Goal: Task Accomplishment & Management: Manage account settings

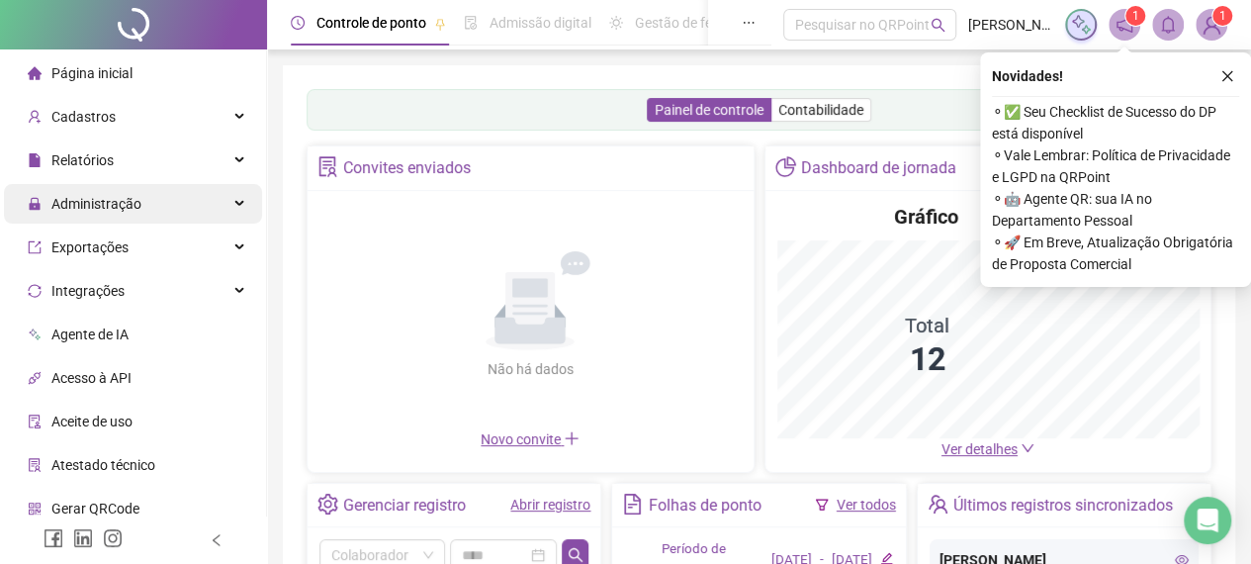
click at [148, 185] on div "Administração" at bounding box center [133, 204] width 258 height 40
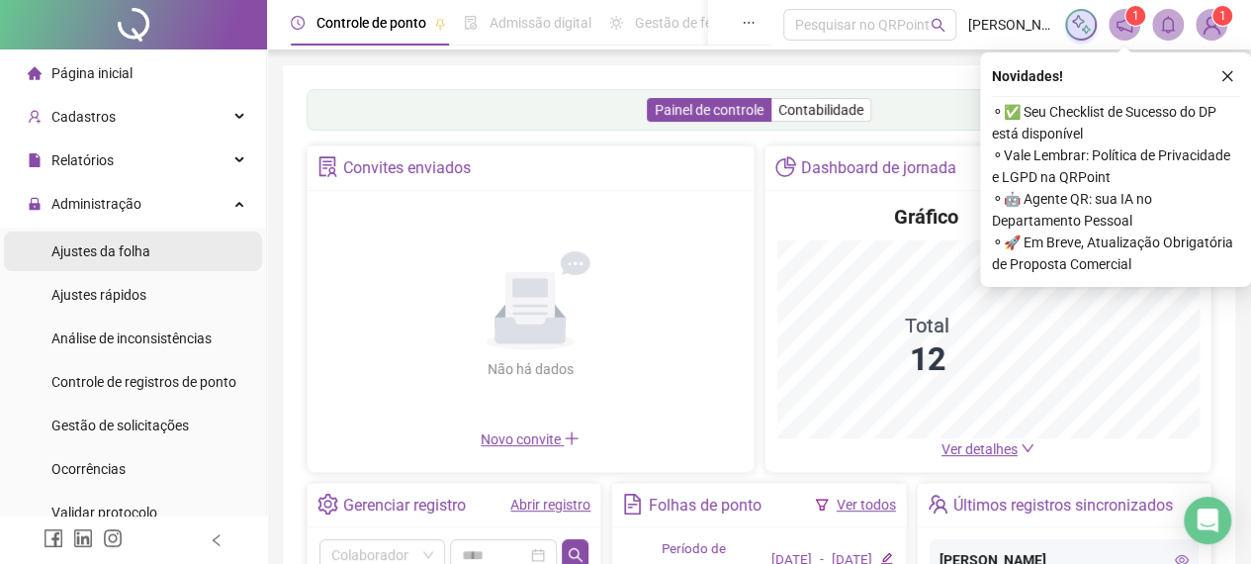
click at [143, 243] on span "Ajustes da folha" at bounding box center [100, 251] width 99 height 16
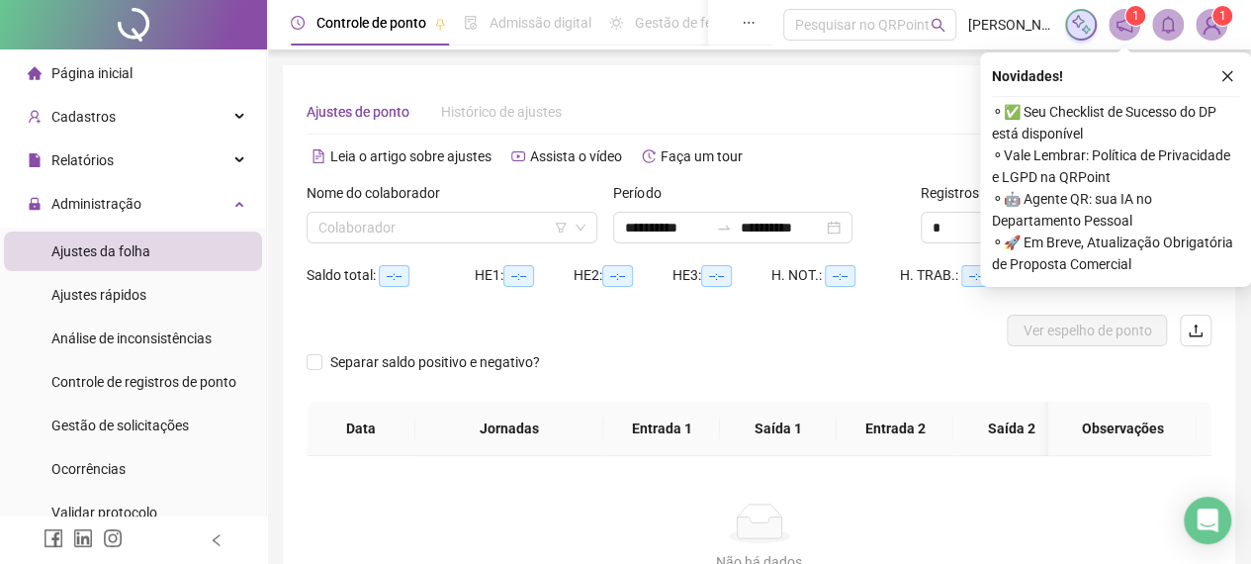
type input "**********"
click at [413, 226] on input "search" at bounding box center [442, 228] width 249 height 30
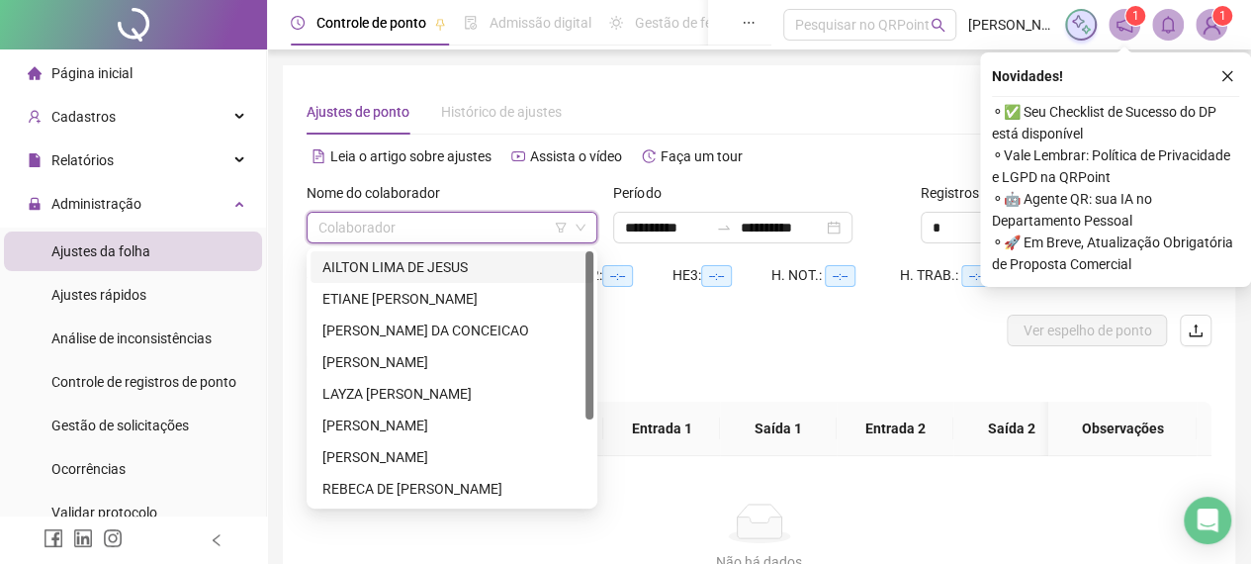
click at [410, 274] on div "AILTON LIMA DE JESUS" at bounding box center [451, 267] width 259 height 22
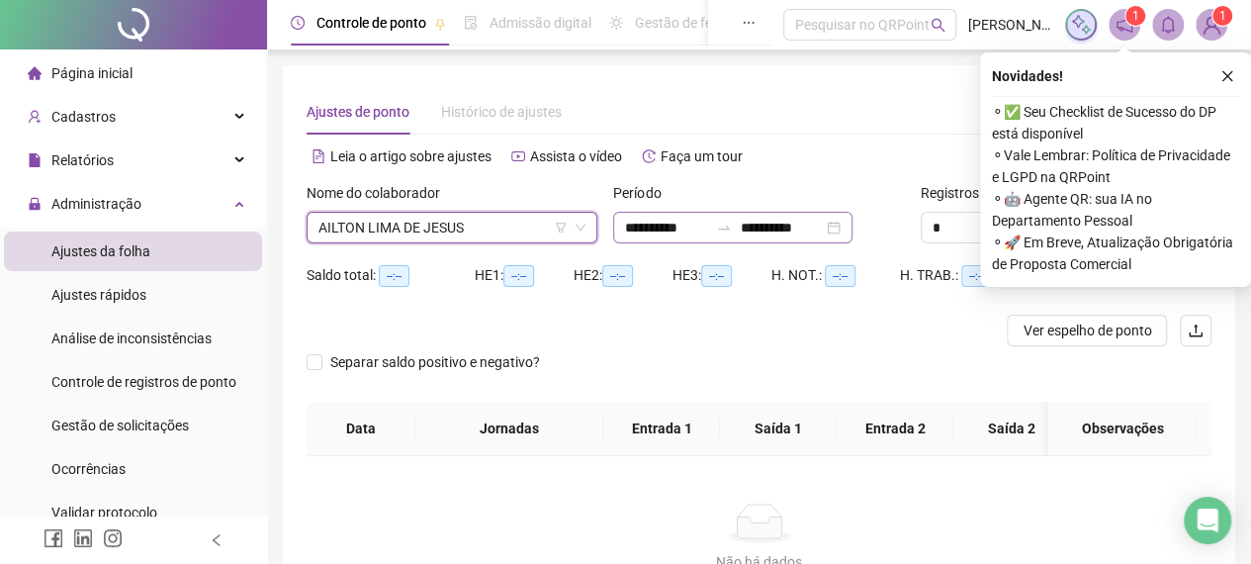
click at [852, 226] on div "**********" at bounding box center [732, 228] width 239 height 32
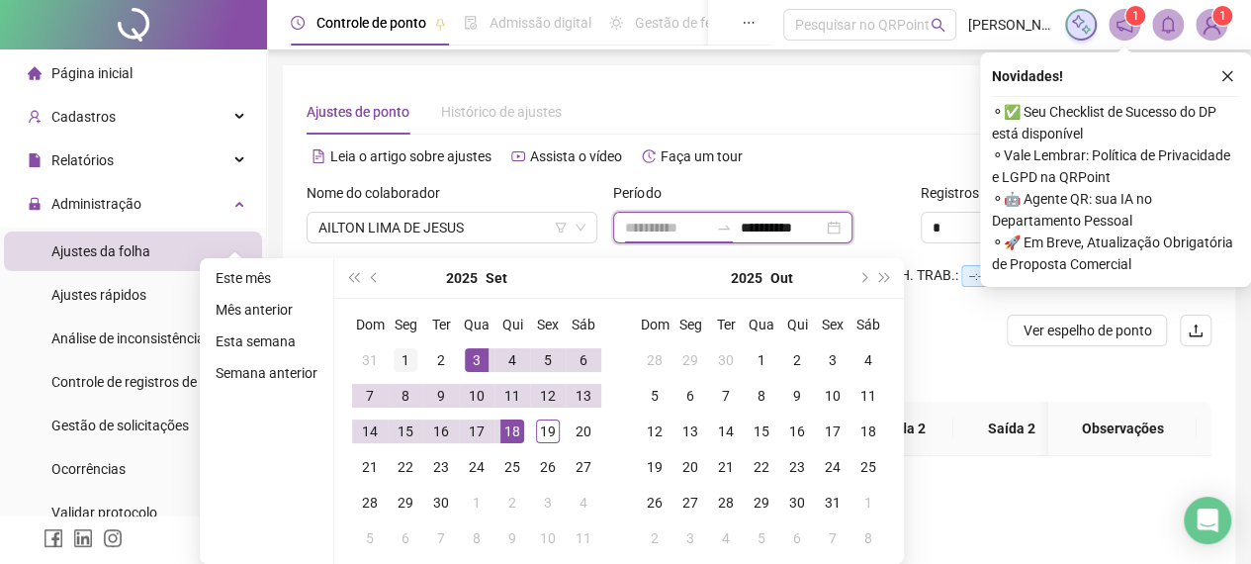
type input "**********"
click at [396, 357] on div "1" at bounding box center [406, 360] width 24 height 24
type input "**********"
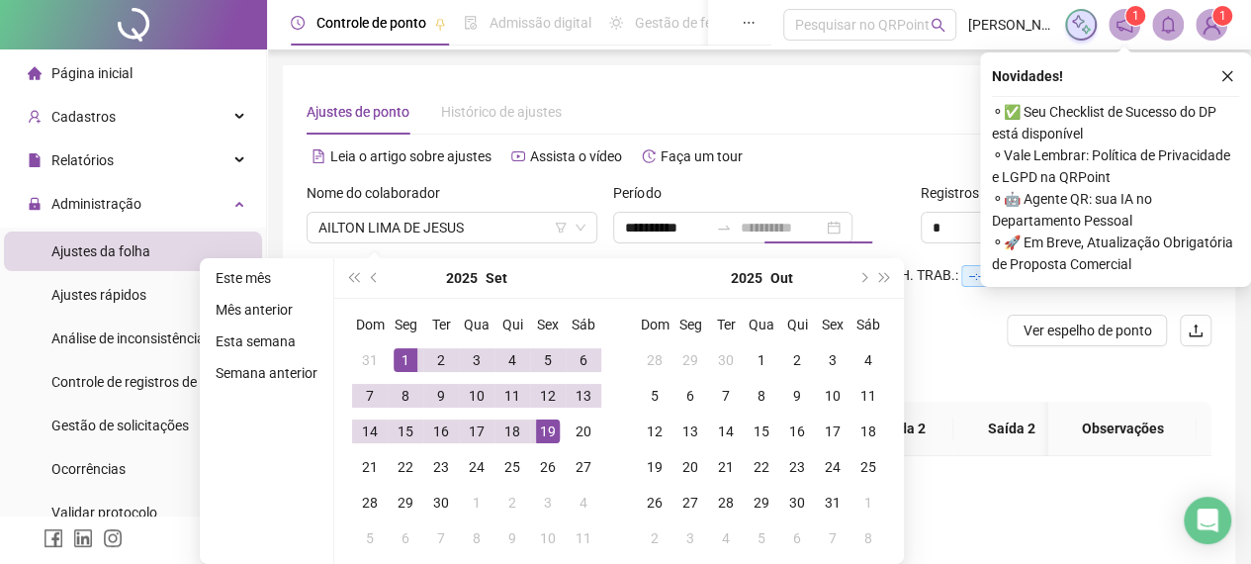
click at [536, 426] on div "19" at bounding box center [548, 431] width 24 height 24
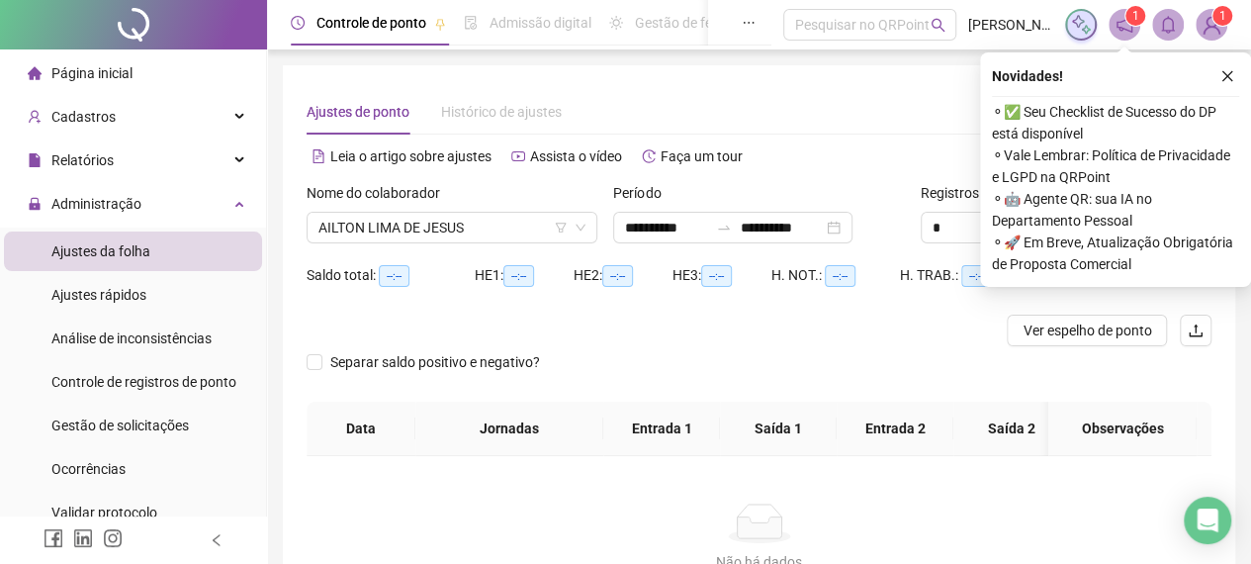
click at [927, 153] on div "Alternar para versão lite" at bounding box center [985, 156] width 453 height 32
click at [1065, 289] on div "Faltas: 0" at bounding box center [1075, 275] width 75 height 32
drag, startPoint x: 1222, startPoint y: 73, endPoint x: 1125, endPoint y: 270, distance: 219.3
click at [1222, 73] on icon "close" at bounding box center [1227, 76] width 14 height 14
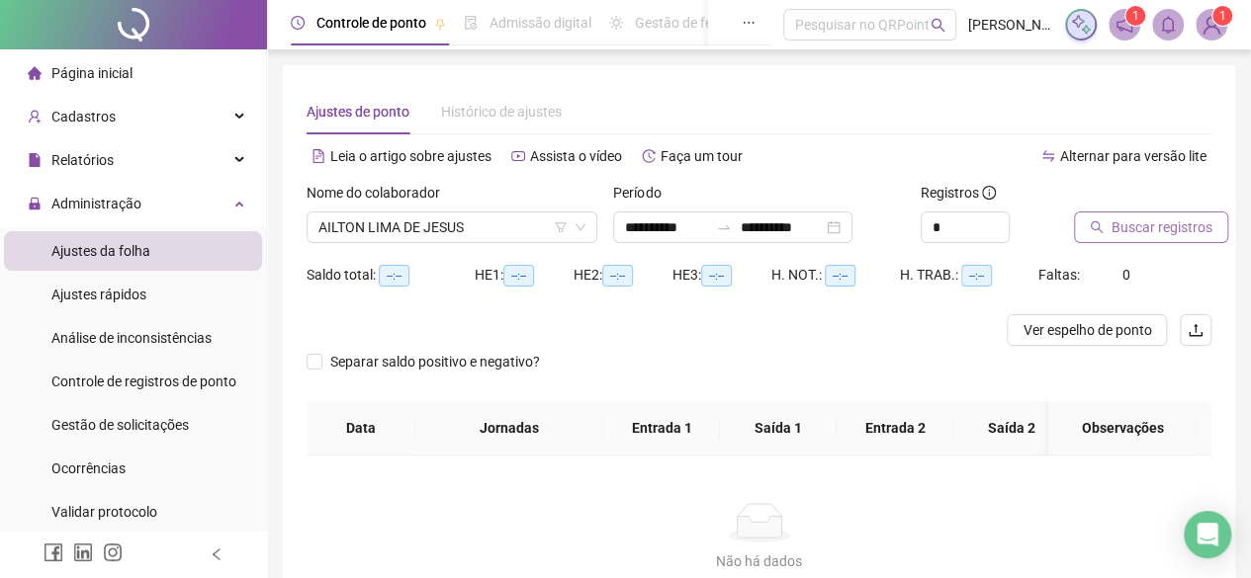
click at [1145, 239] on button "Buscar registros" at bounding box center [1151, 228] width 154 height 32
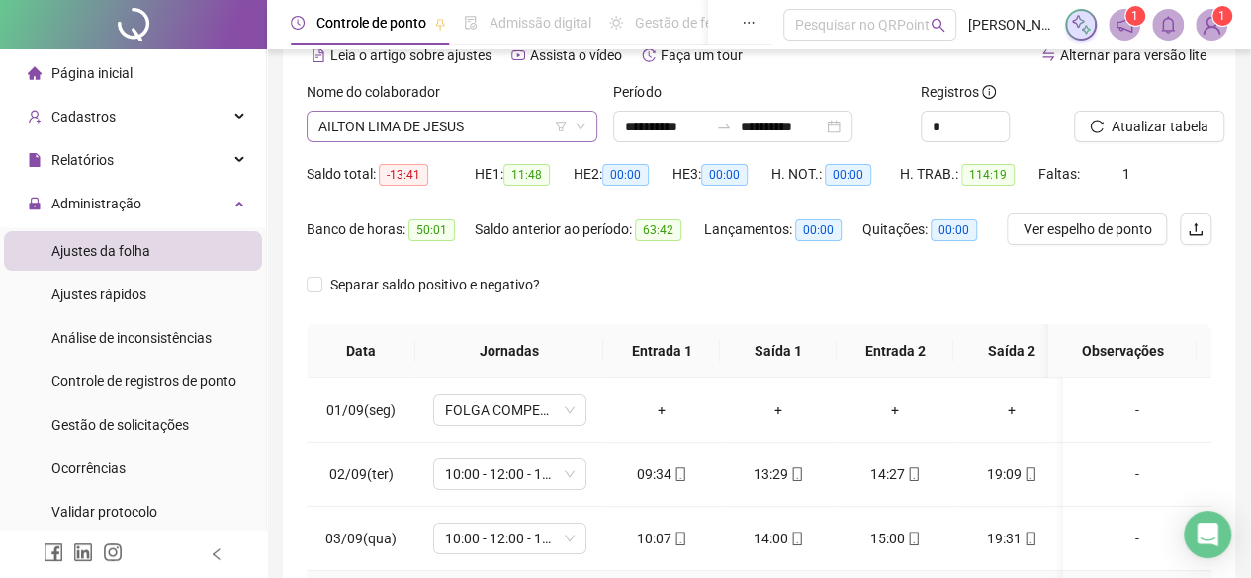
scroll to position [36, 0]
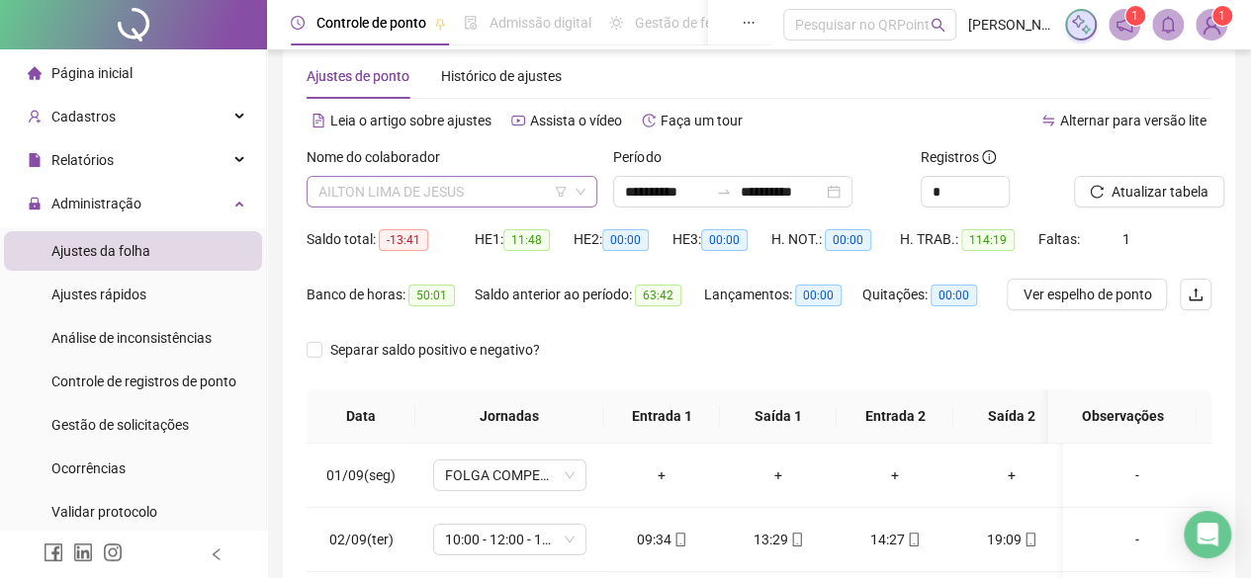
click at [411, 195] on span "AILTON LIMA DE JESUS" at bounding box center [451, 192] width 267 height 30
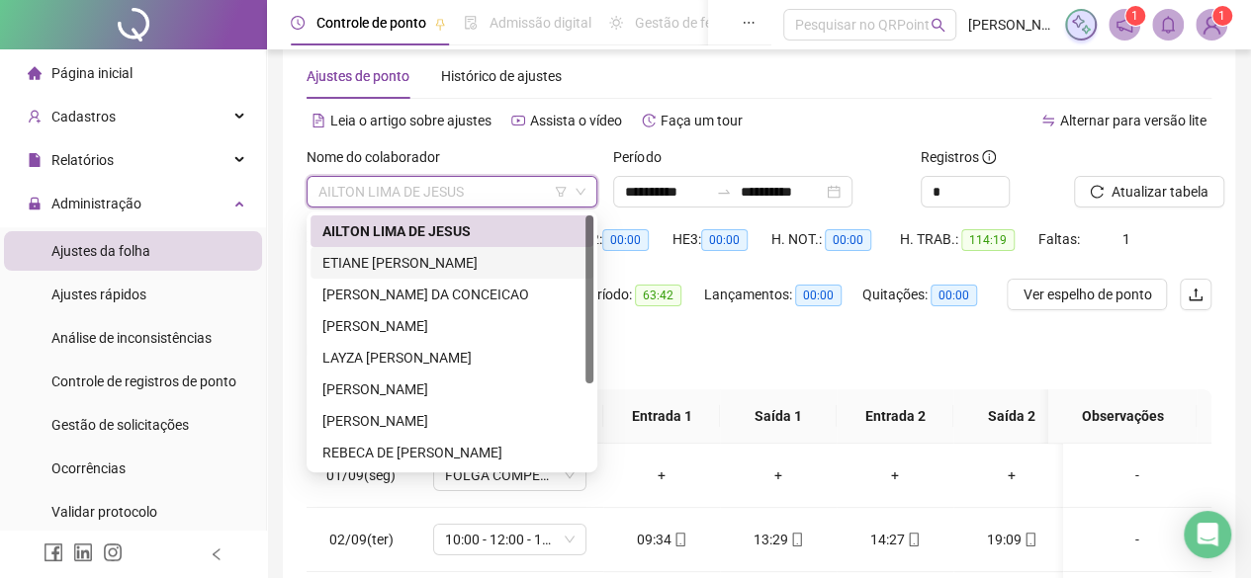
click at [361, 266] on div "ETIANE [PERSON_NAME]" at bounding box center [451, 263] width 259 height 22
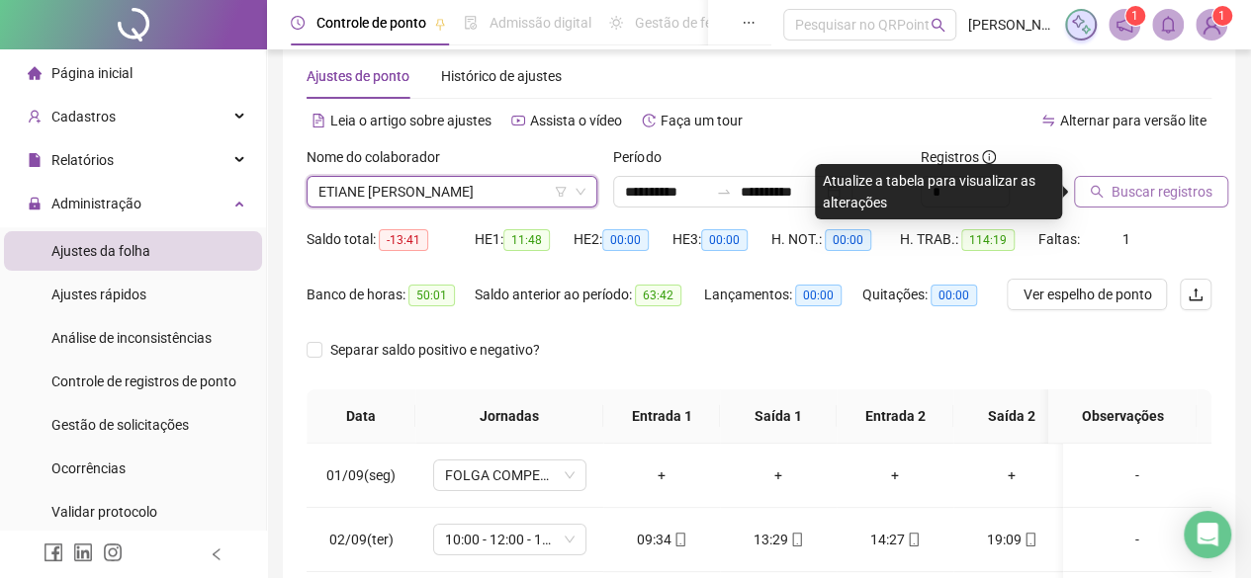
click at [1129, 206] on button "Buscar registros" at bounding box center [1151, 192] width 154 height 32
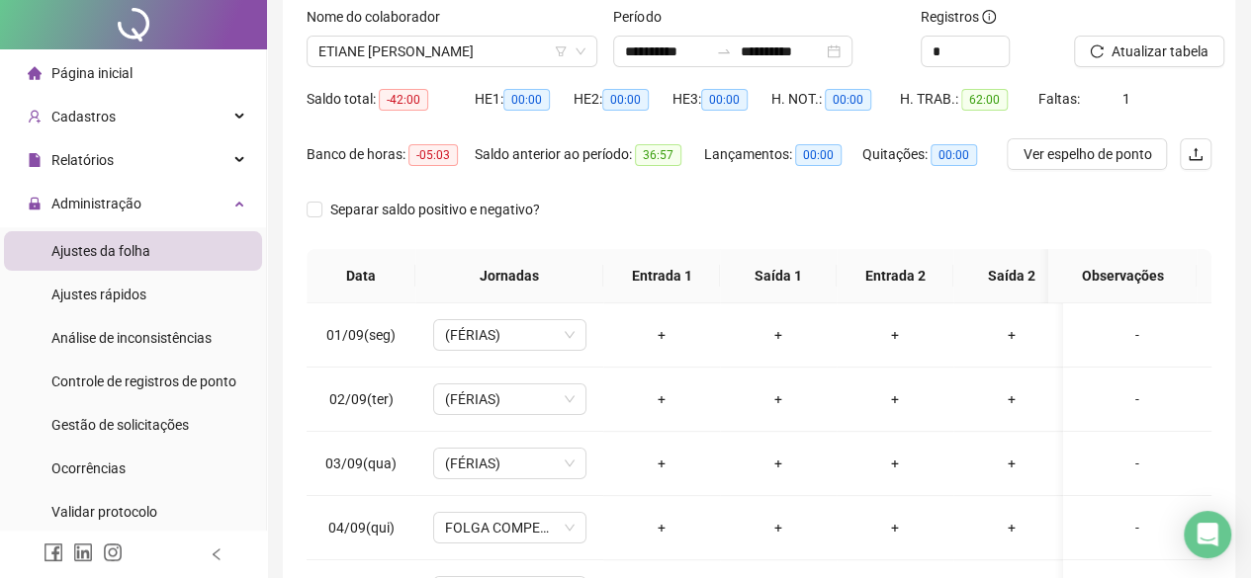
scroll to position [0, 0]
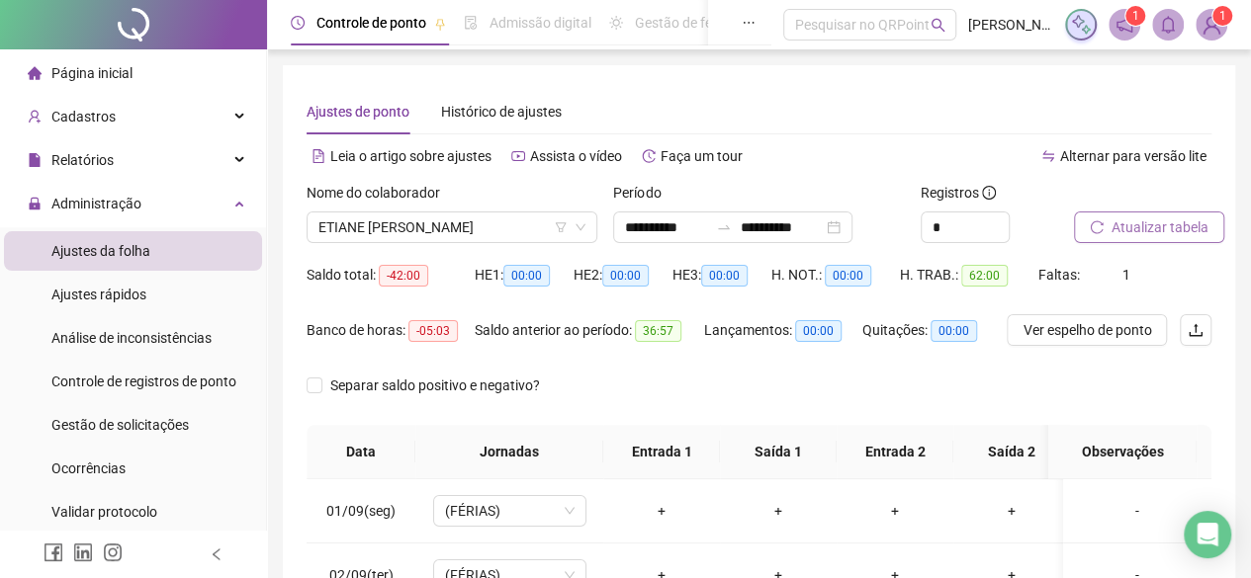
click at [1100, 224] on icon "reload" at bounding box center [1096, 226] width 13 height 13
click at [528, 228] on span "ETIANE [PERSON_NAME]" at bounding box center [451, 228] width 267 height 30
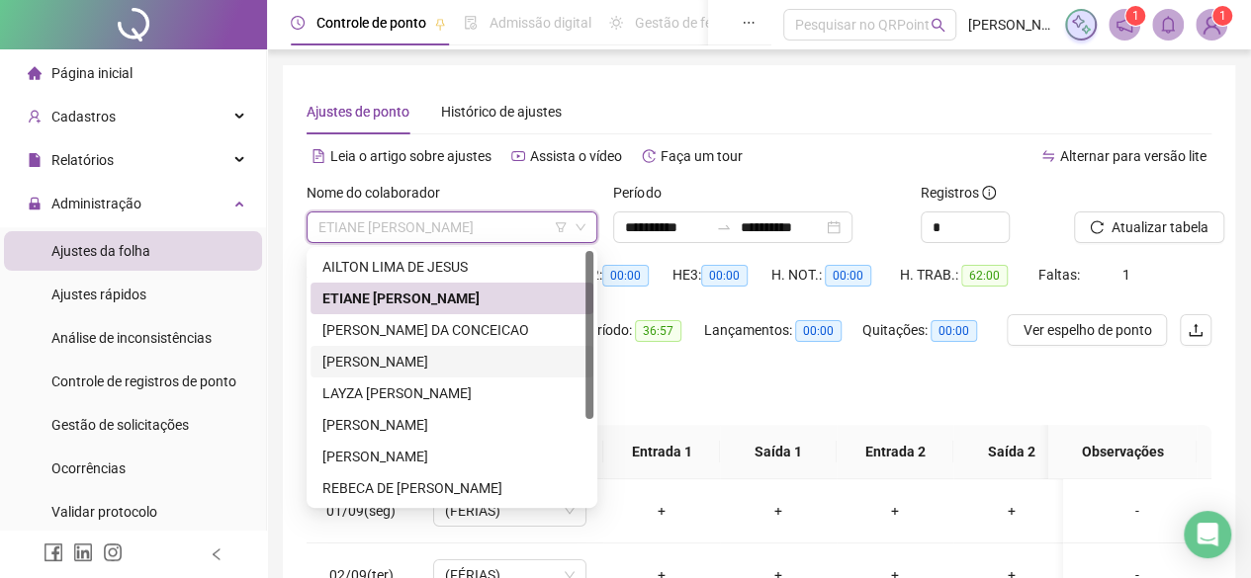
click at [449, 366] on div "[PERSON_NAME]" at bounding box center [451, 362] width 259 height 22
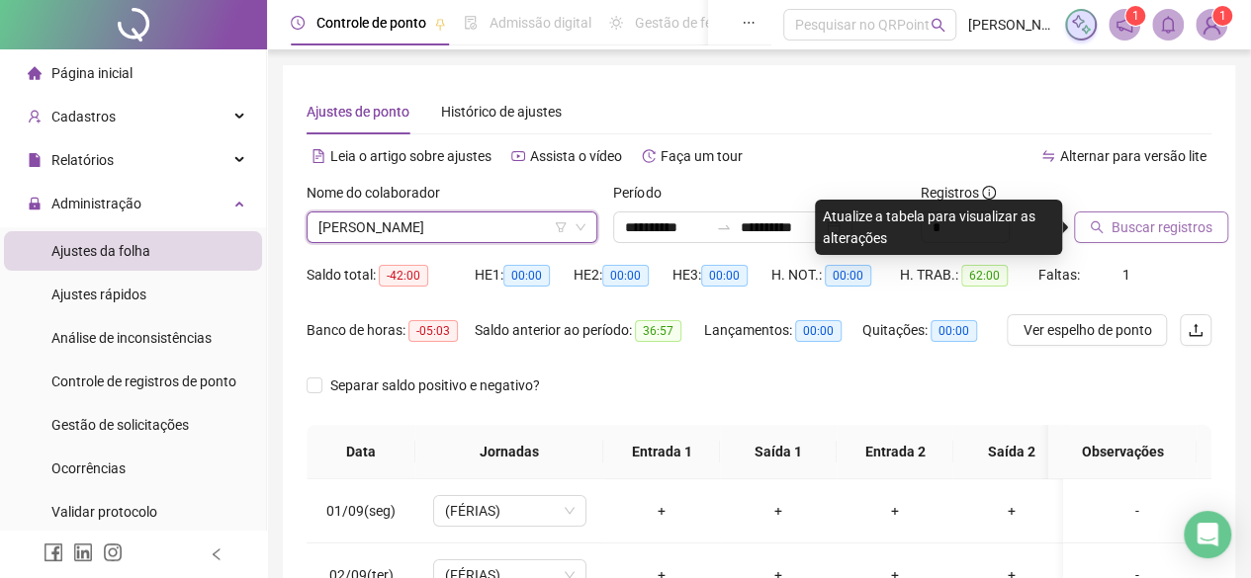
click at [1111, 227] on span "Buscar registros" at bounding box center [1161, 228] width 101 height 22
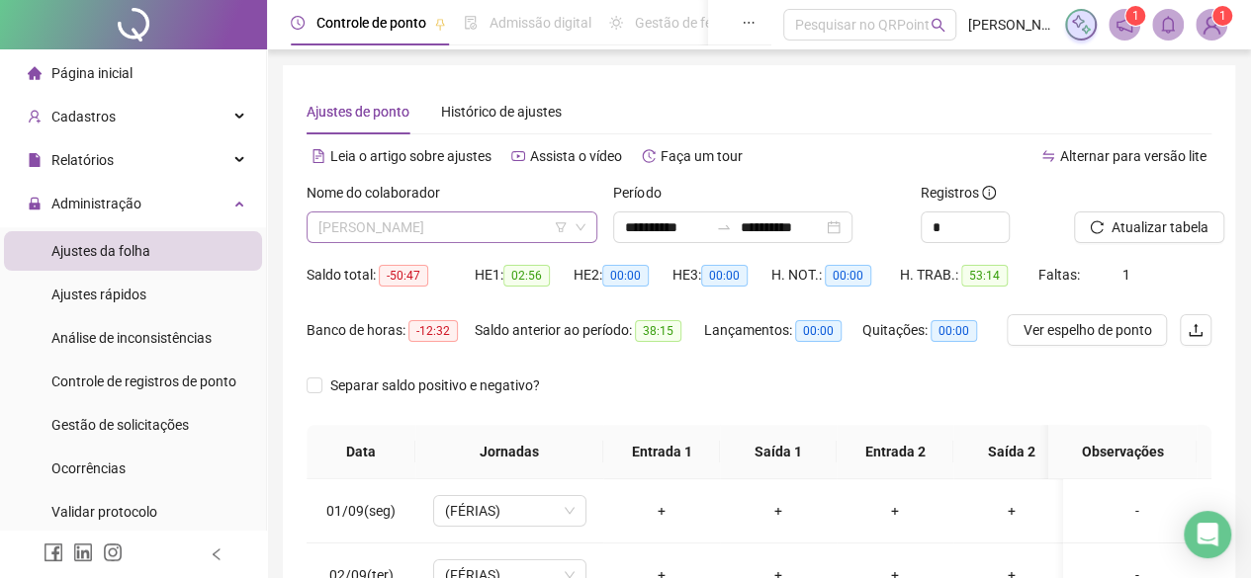
click at [513, 215] on span "[PERSON_NAME]" at bounding box center [451, 228] width 267 height 30
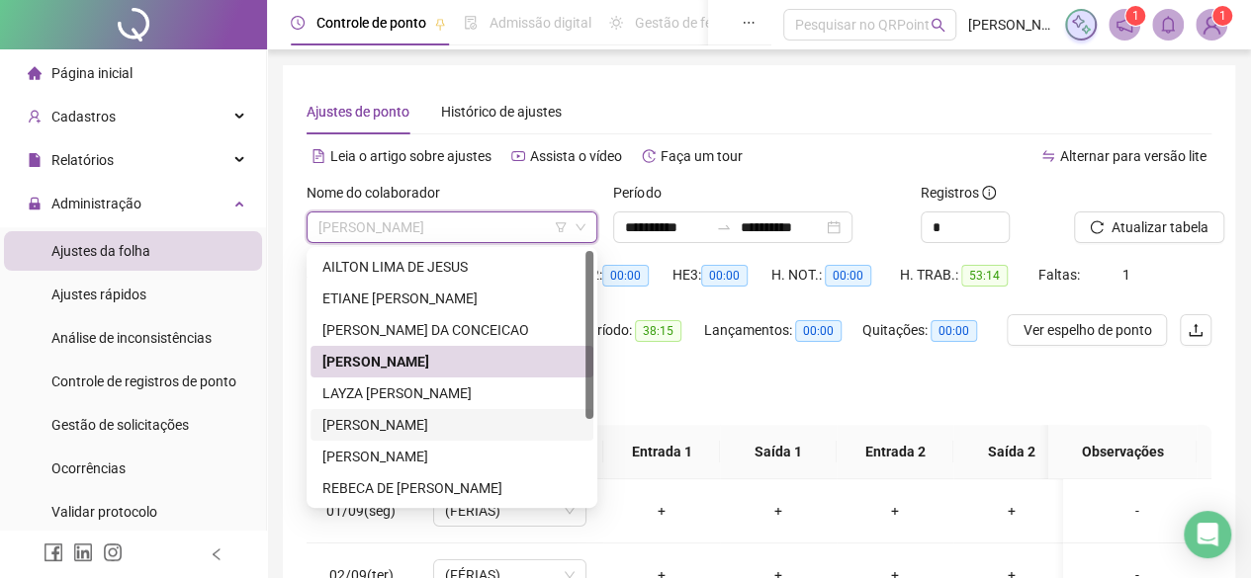
click at [440, 428] on div "[PERSON_NAME]" at bounding box center [451, 425] width 259 height 22
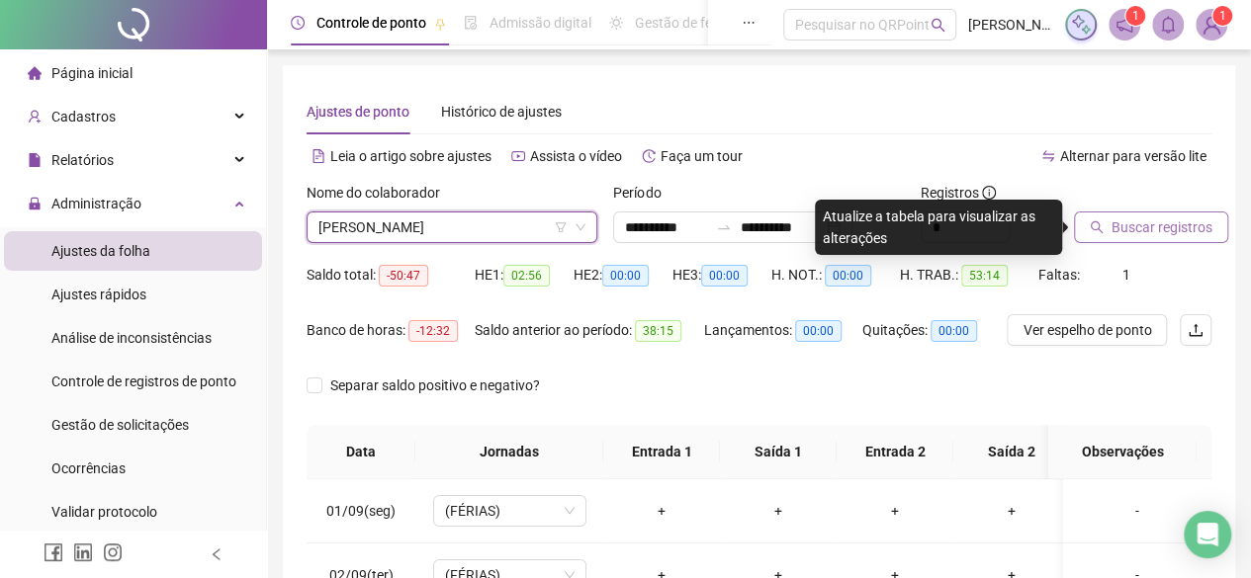
click at [1097, 223] on icon "search" at bounding box center [1097, 227] width 13 height 13
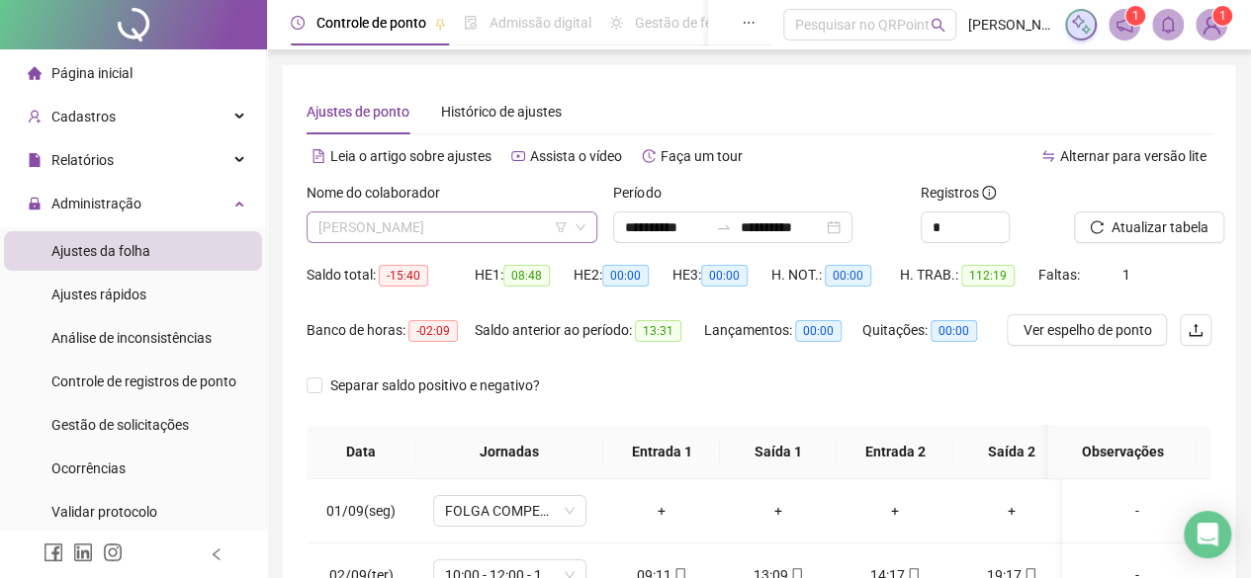
click at [529, 234] on span "[PERSON_NAME]" at bounding box center [451, 228] width 267 height 30
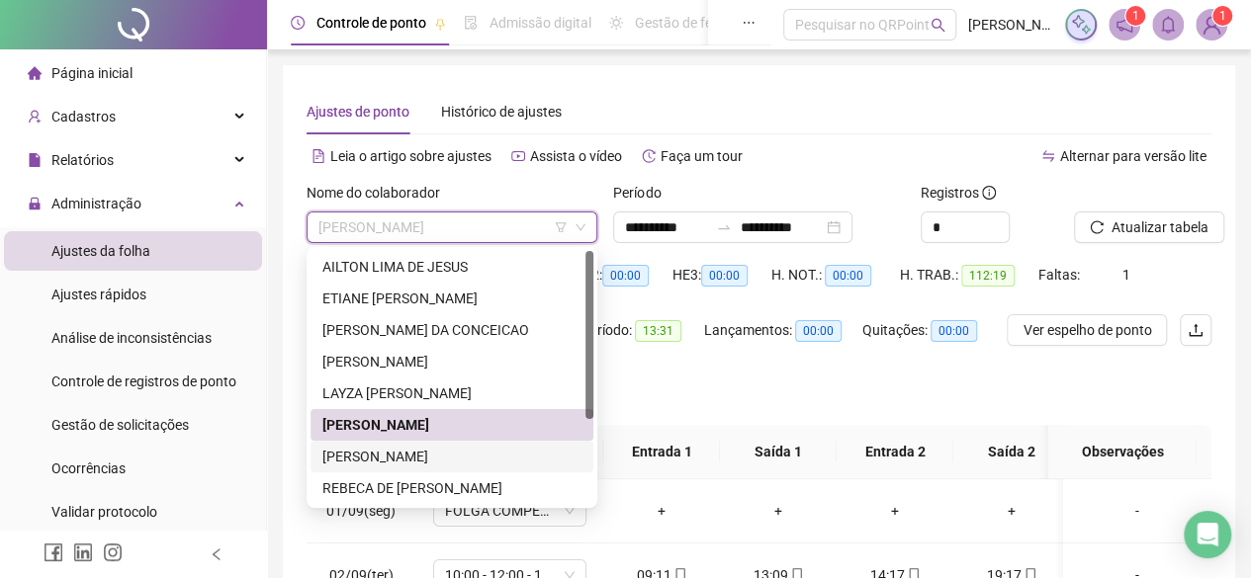
click at [379, 459] on div "[PERSON_NAME]" at bounding box center [451, 457] width 259 height 22
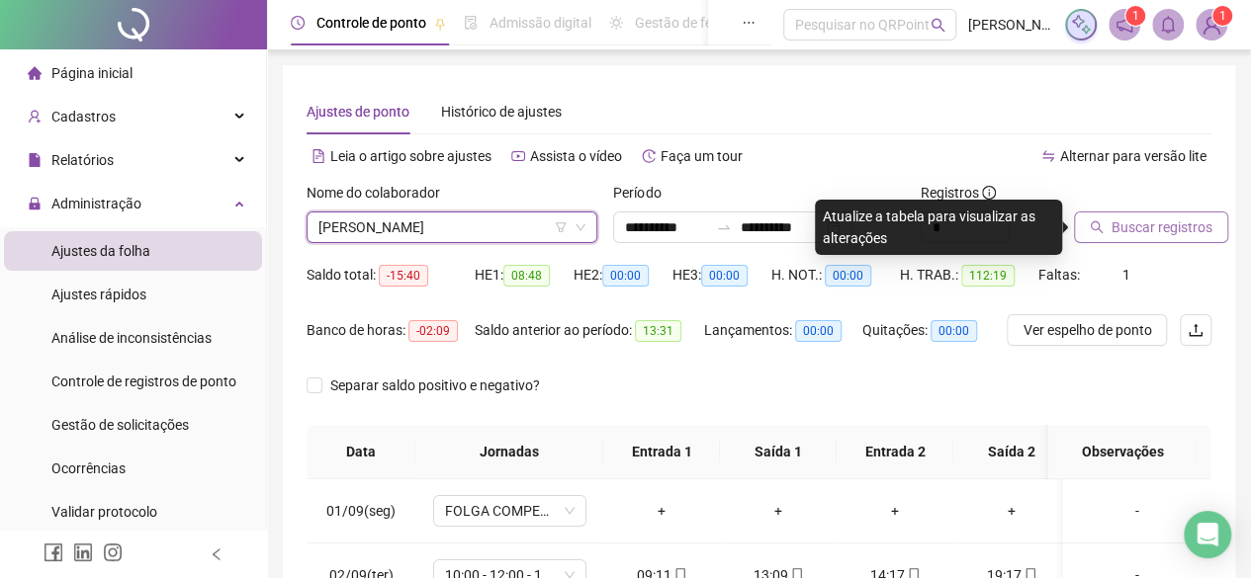
click at [1134, 230] on span "Buscar registros" at bounding box center [1161, 228] width 101 height 22
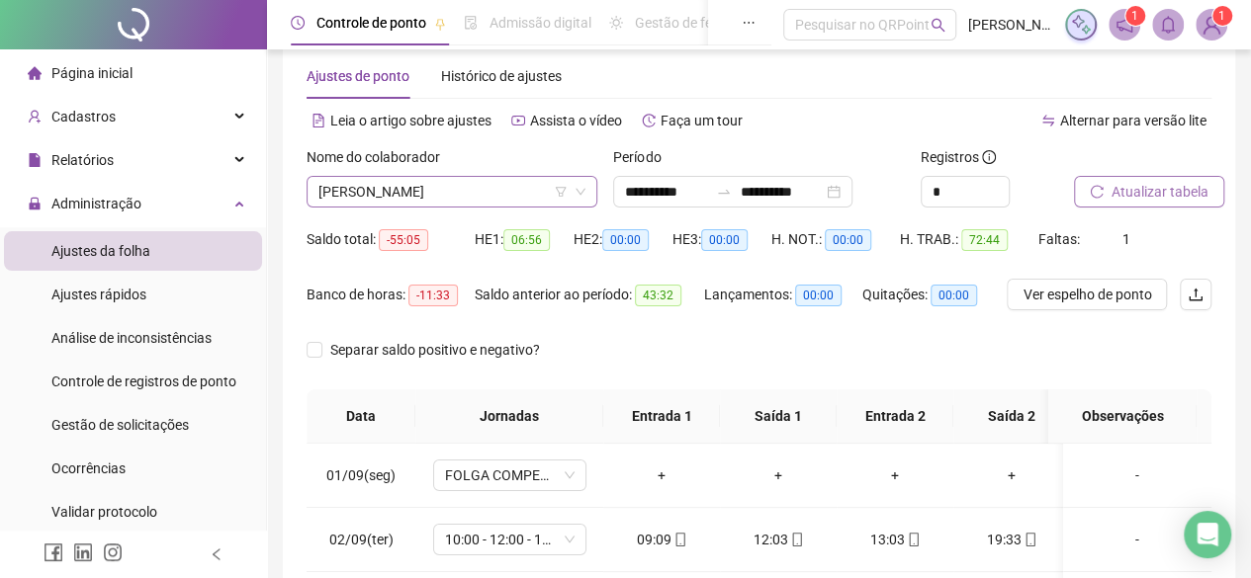
click at [527, 197] on span "[PERSON_NAME]" at bounding box center [451, 192] width 267 height 30
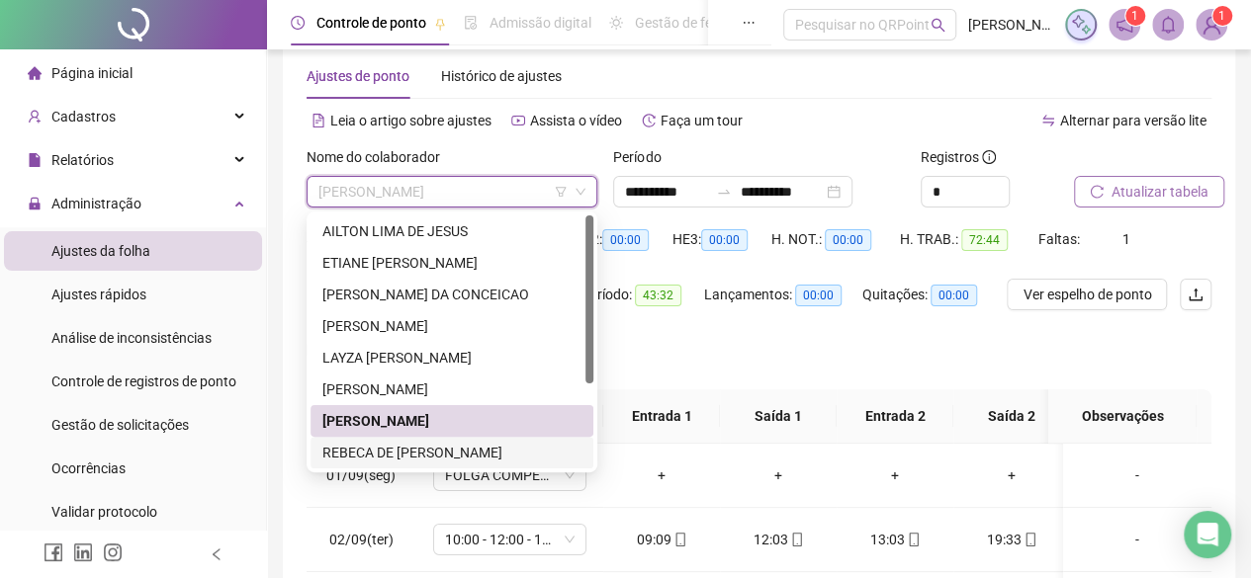
click at [498, 448] on div "REBECA DE [PERSON_NAME]" at bounding box center [451, 453] width 259 height 22
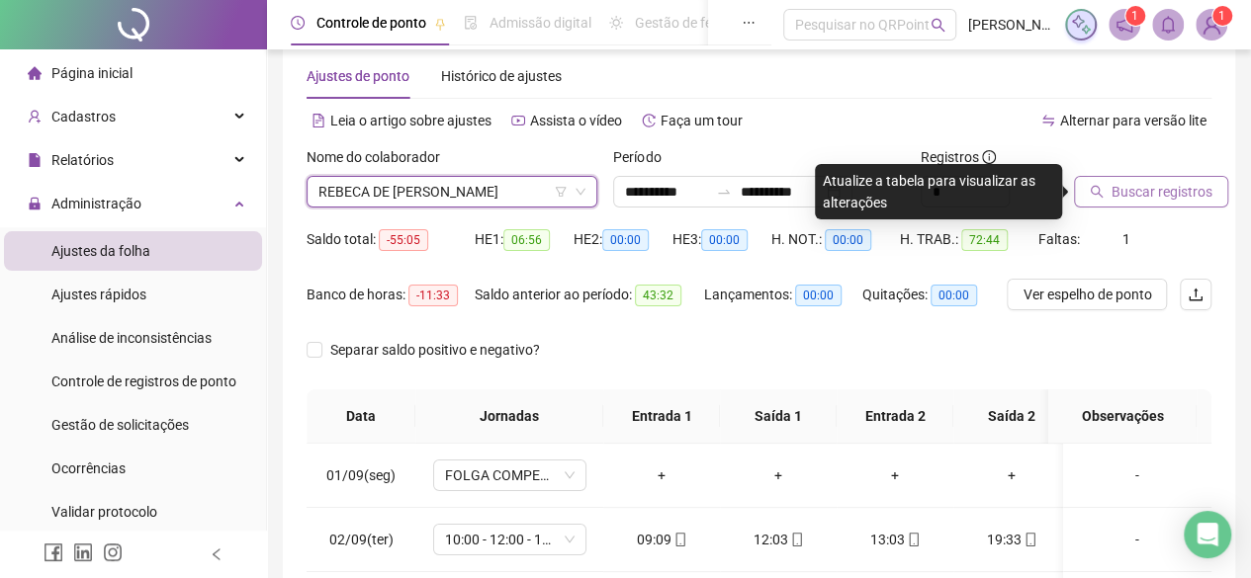
click at [1132, 183] on span "Buscar registros" at bounding box center [1161, 192] width 101 height 22
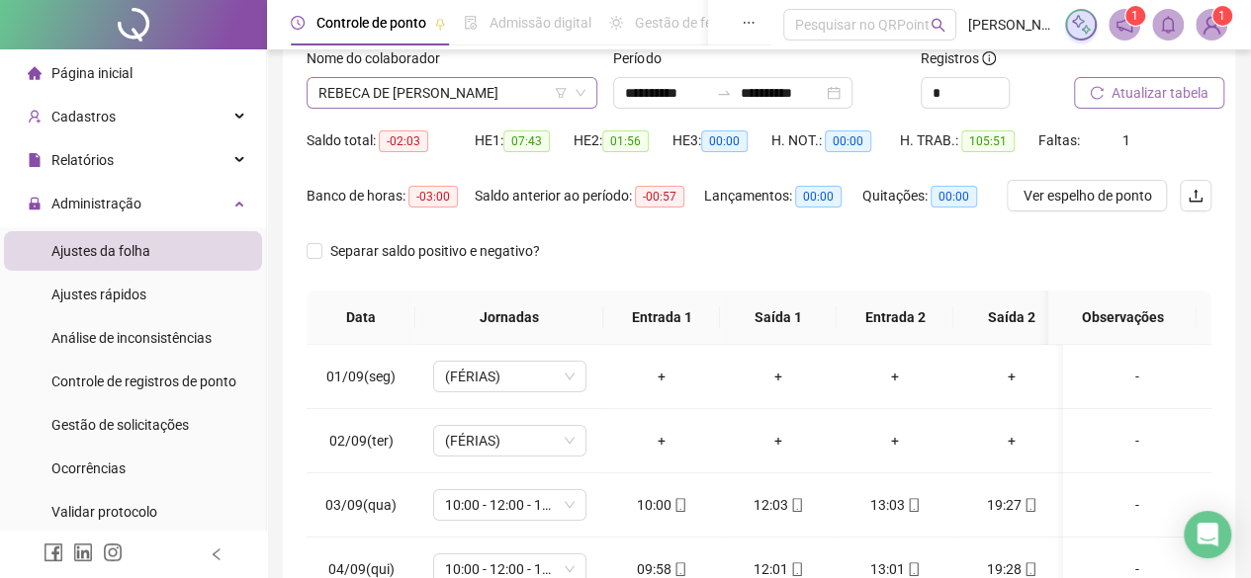
click at [522, 98] on span "REBECA DE [PERSON_NAME]" at bounding box center [451, 93] width 267 height 30
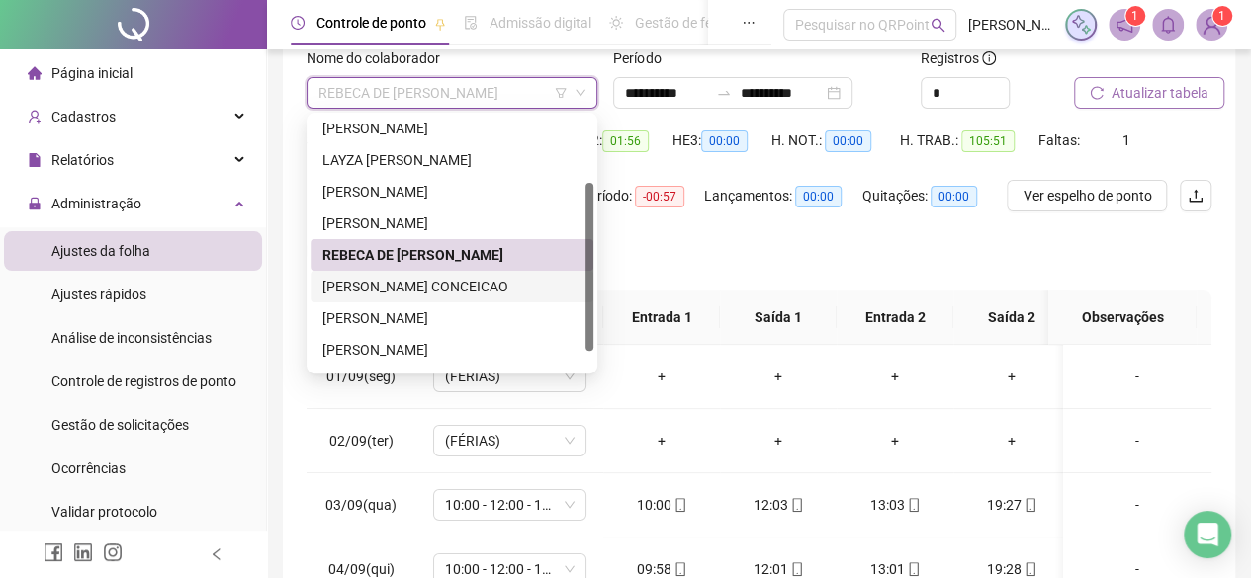
click at [428, 296] on div "[PERSON_NAME] CONCEICAO" at bounding box center [451, 287] width 259 height 22
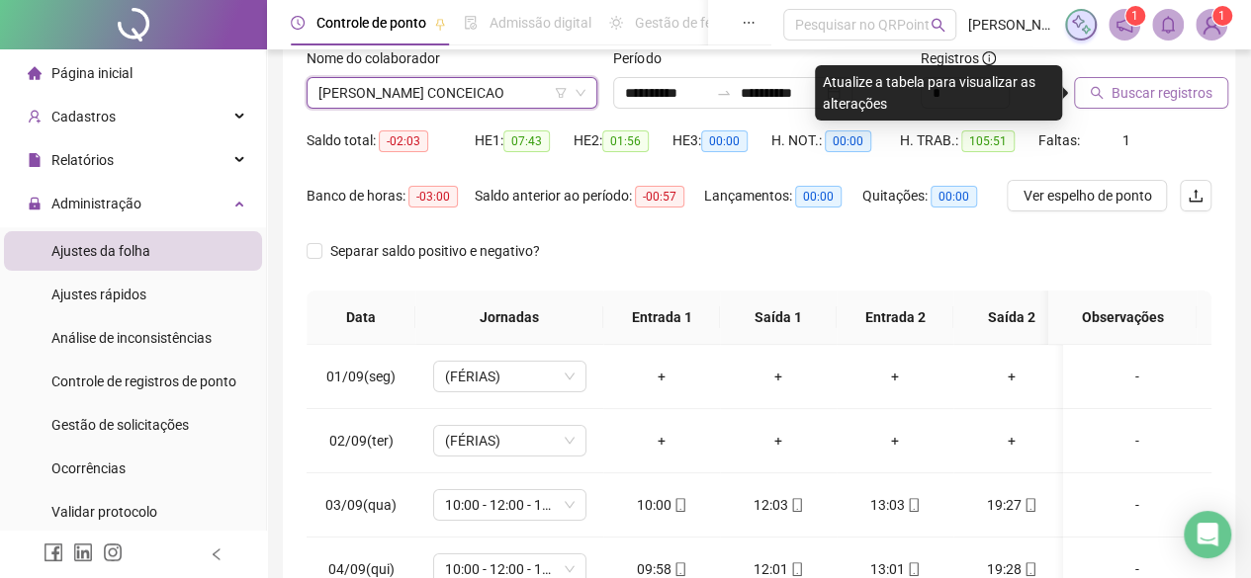
click at [1147, 82] on span "Buscar registros" at bounding box center [1161, 93] width 101 height 22
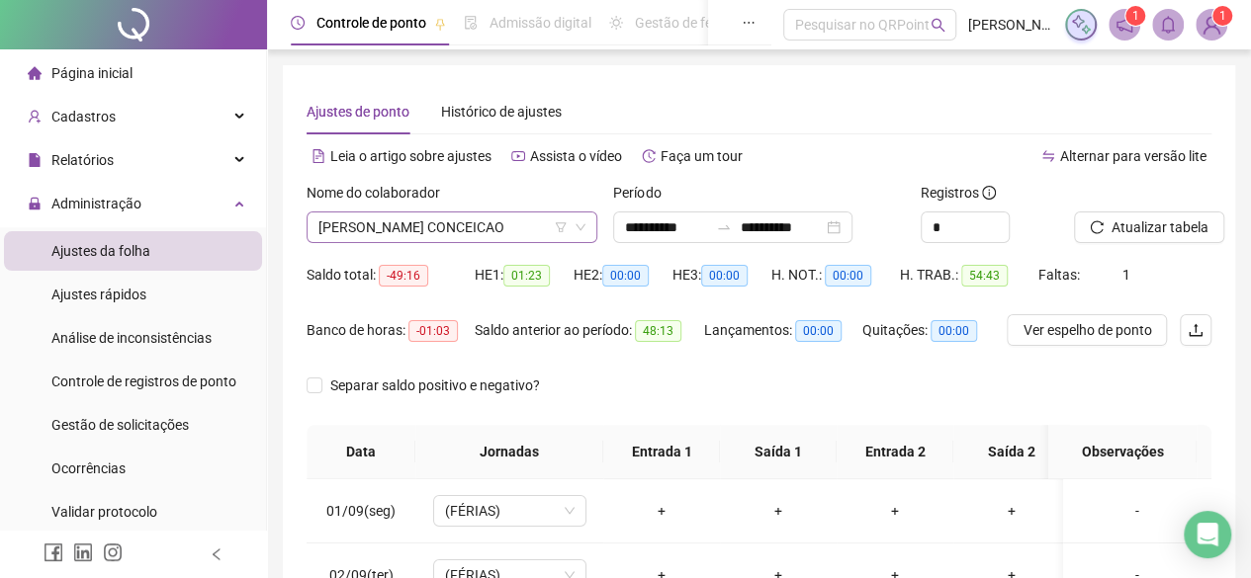
click at [483, 225] on span "[PERSON_NAME] CONCEICAO" at bounding box center [451, 228] width 267 height 30
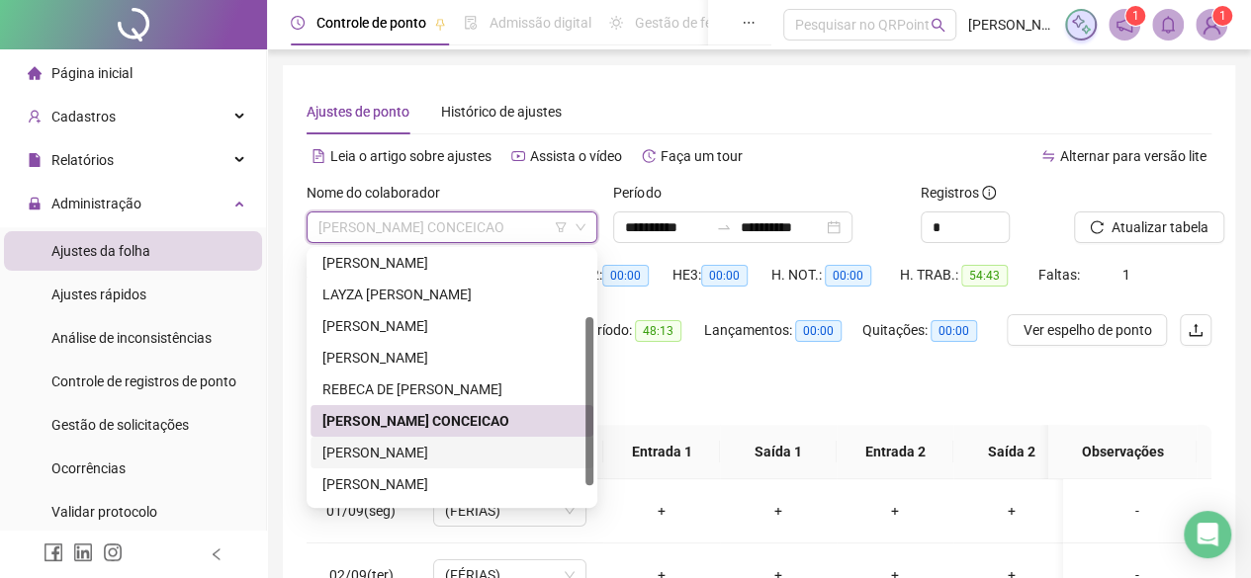
click at [395, 449] on div "[PERSON_NAME]" at bounding box center [451, 453] width 259 height 22
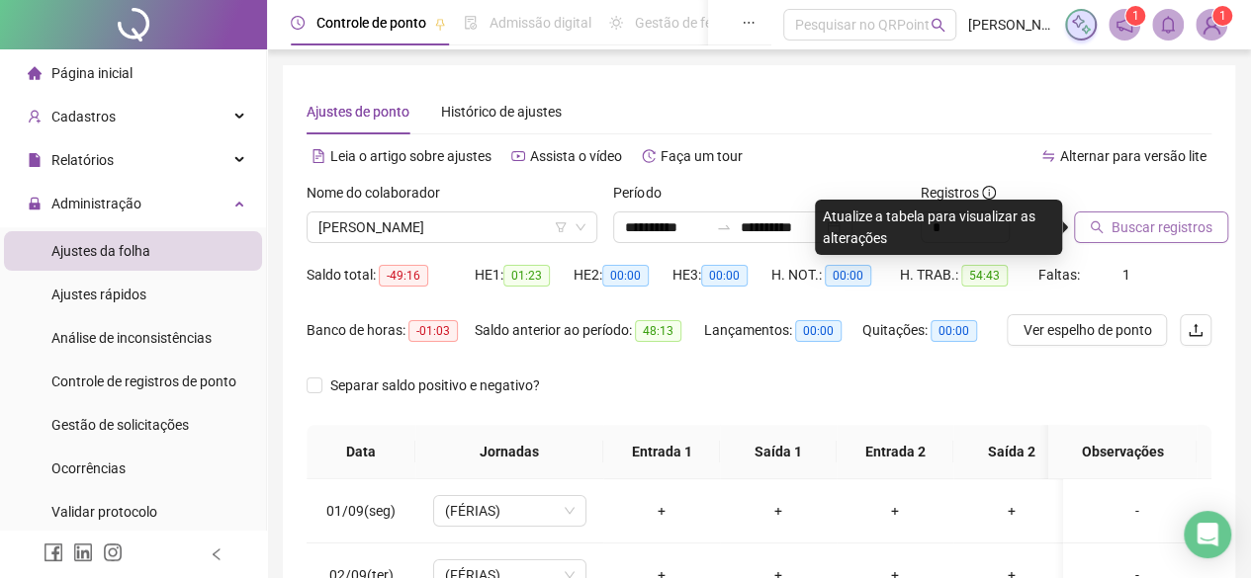
click at [1178, 226] on span "Buscar registros" at bounding box center [1161, 228] width 101 height 22
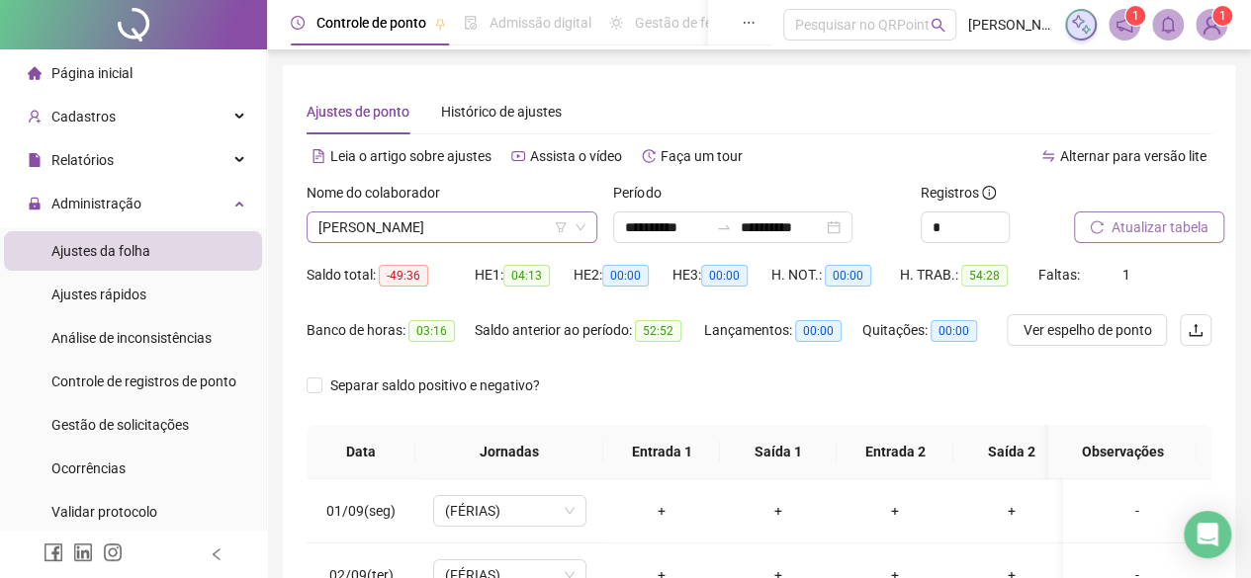
click at [464, 217] on span "[PERSON_NAME]" at bounding box center [451, 228] width 267 height 30
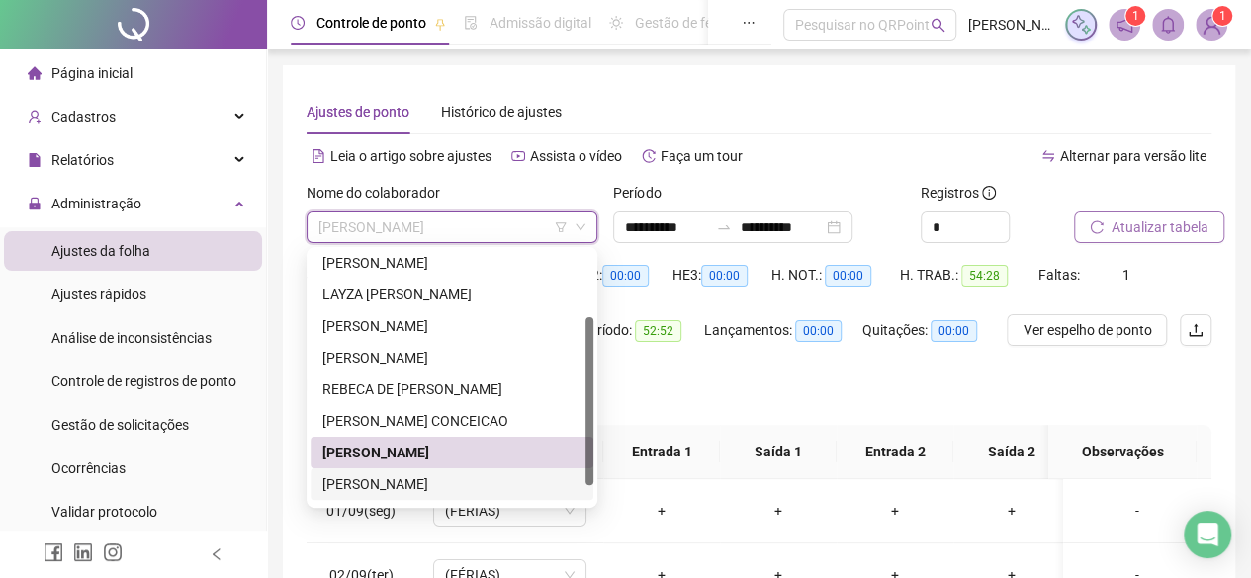
click at [392, 496] on div "[PERSON_NAME]" at bounding box center [451, 485] width 283 height 32
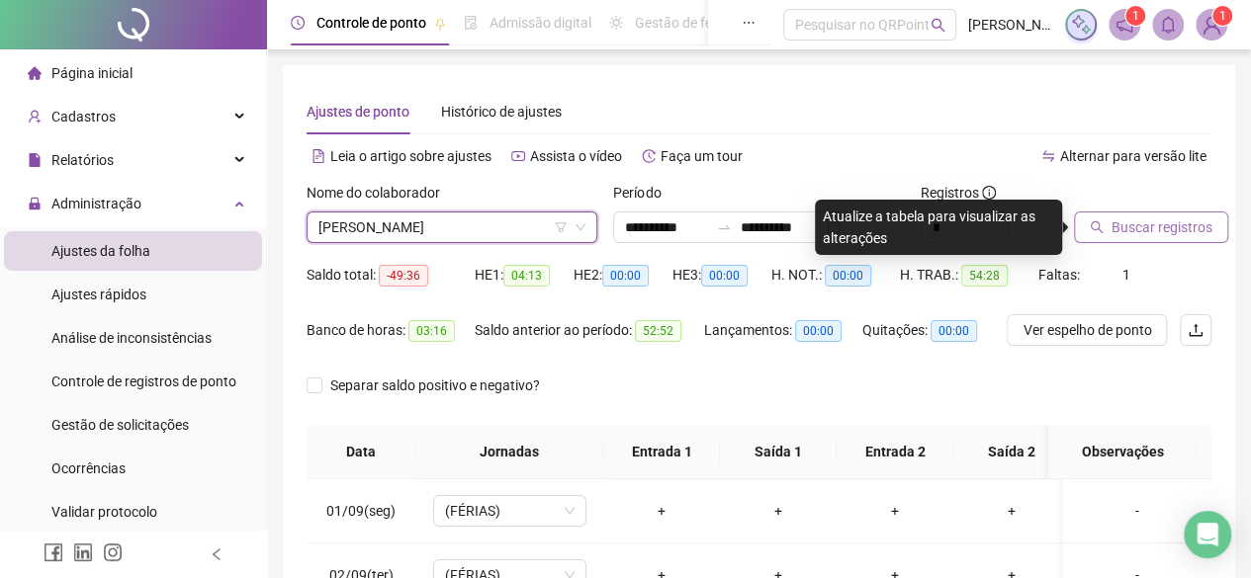
click at [1126, 228] on span "Buscar registros" at bounding box center [1161, 228] width 101 height 22
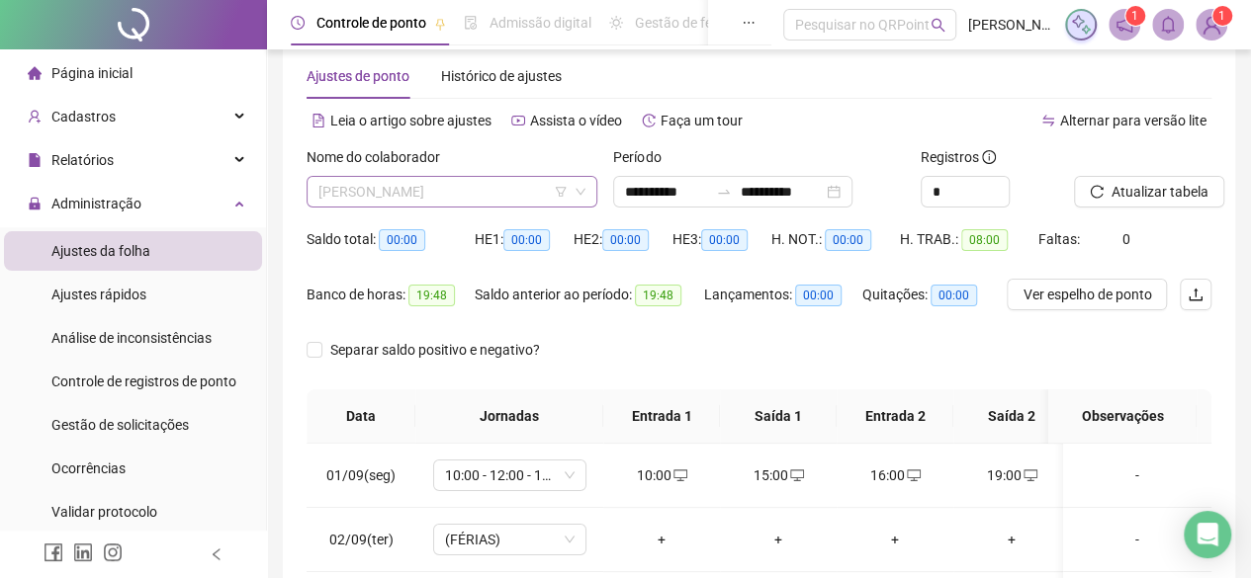
click at [490, 198] on span "[PERSON_NAME]" at bounding box center [451, 192] width 267 height 30
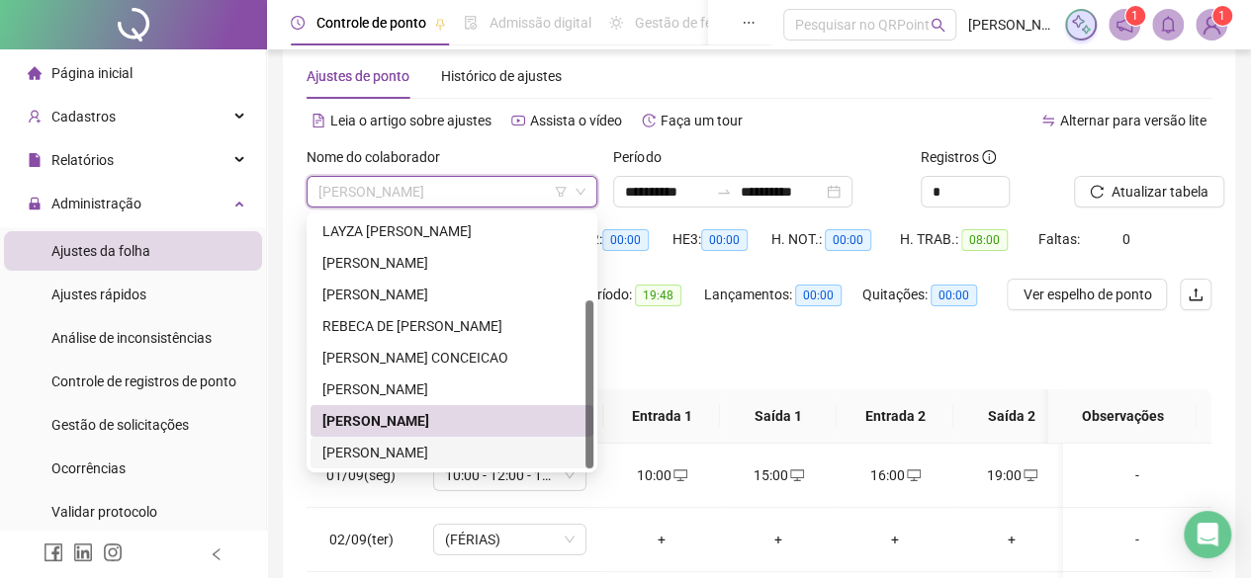
click at [449, 445] on div "[PERSON_NAME]" at bounding box center [451, 453] width 259 height 22
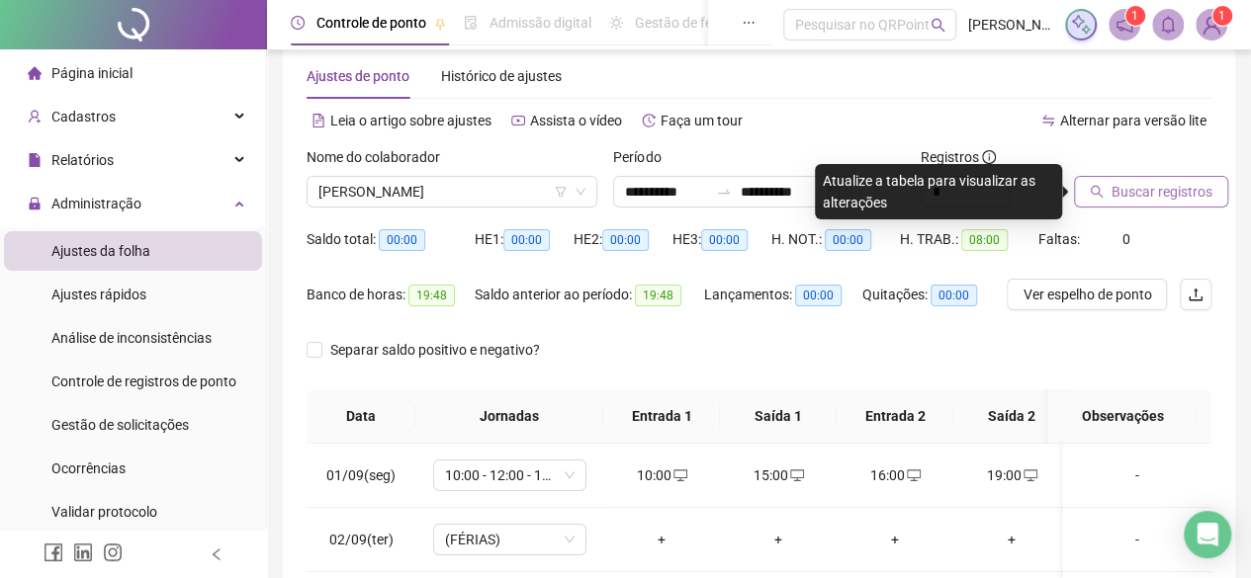
click at [1149, 179] on button "Buscar registros" at bounding box center [1151, 192] width 154 height 32
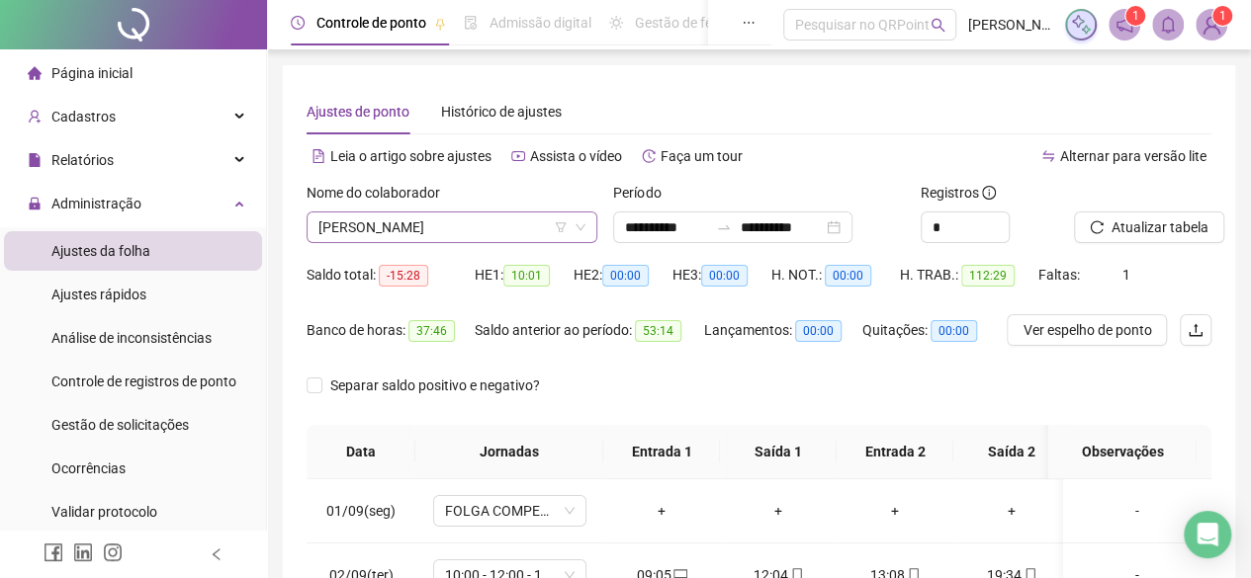
click at [538, 228] on span "[PERSON_NAME]" at bounding box center [451, 228] width 267 height 30
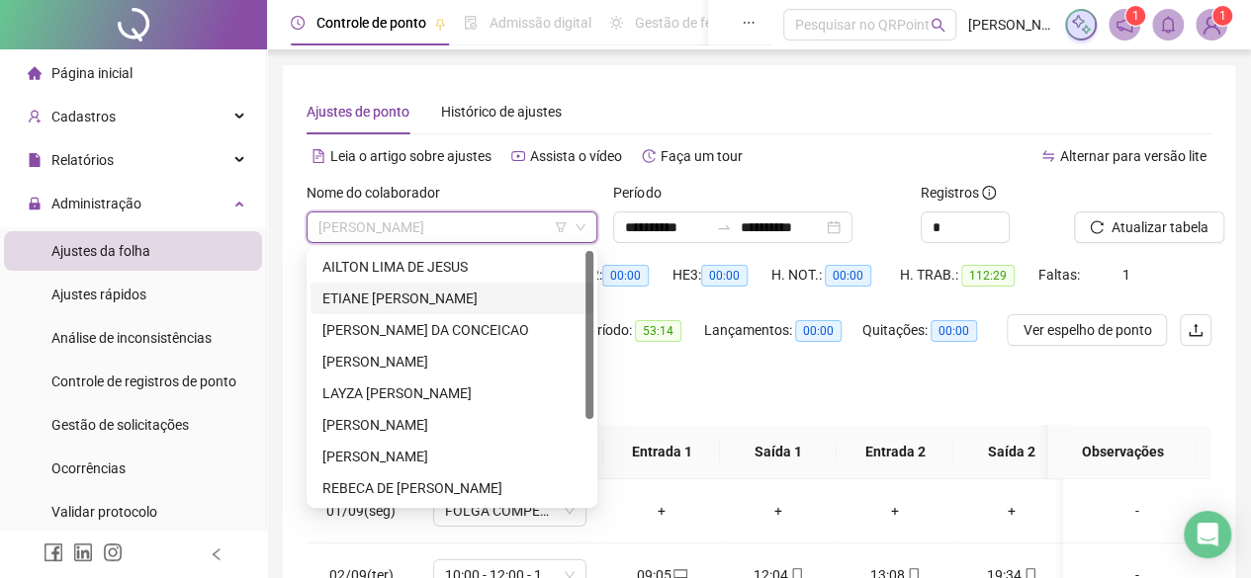
click at [437, 302] on div "ETIANE [PERSON_NAME]" at bounding box center [451, 299] width 259 height 22
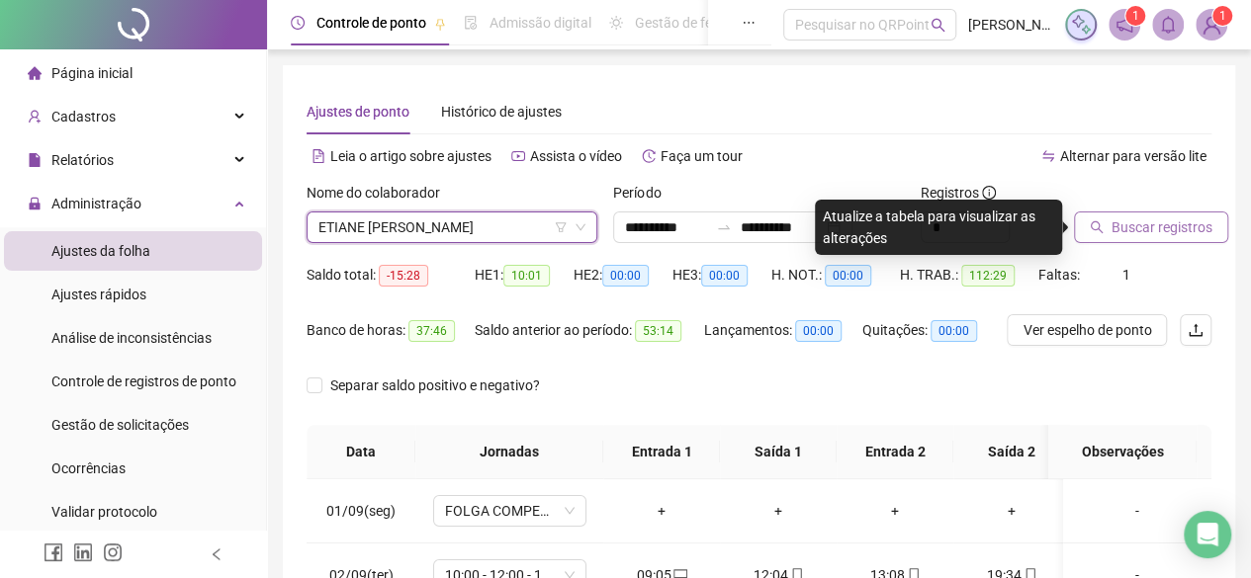
click at [1160, 231] on span "Buscar registros" at bounding box center [1161, 228] width 101 height 22
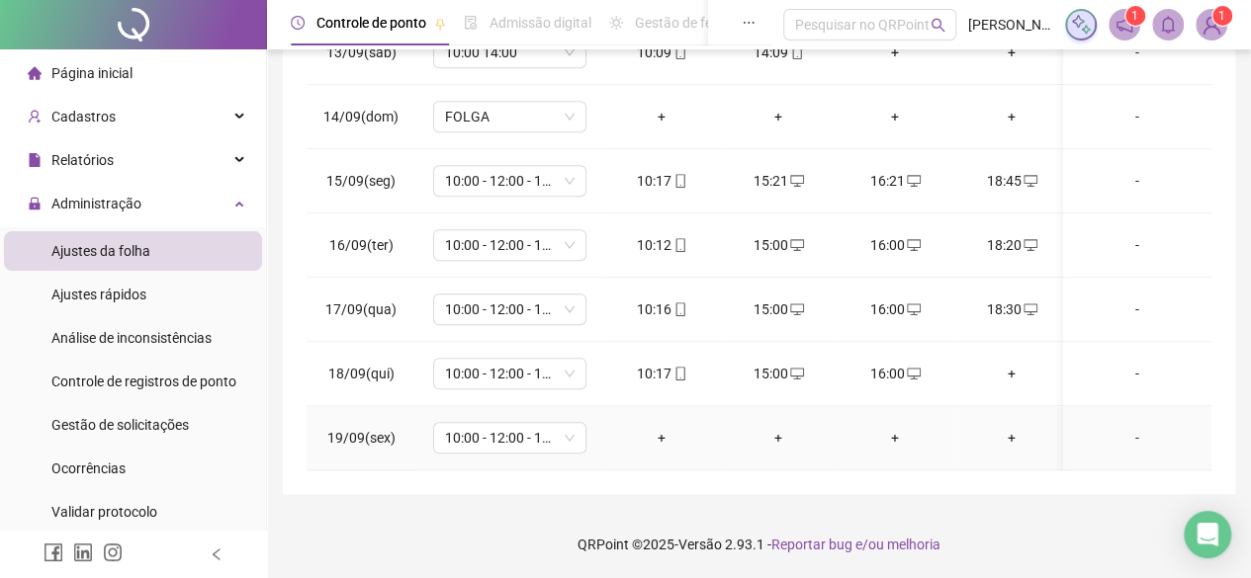
click at [655, 427] on div "+" at bounding box center [661, 438] width 85 height 22
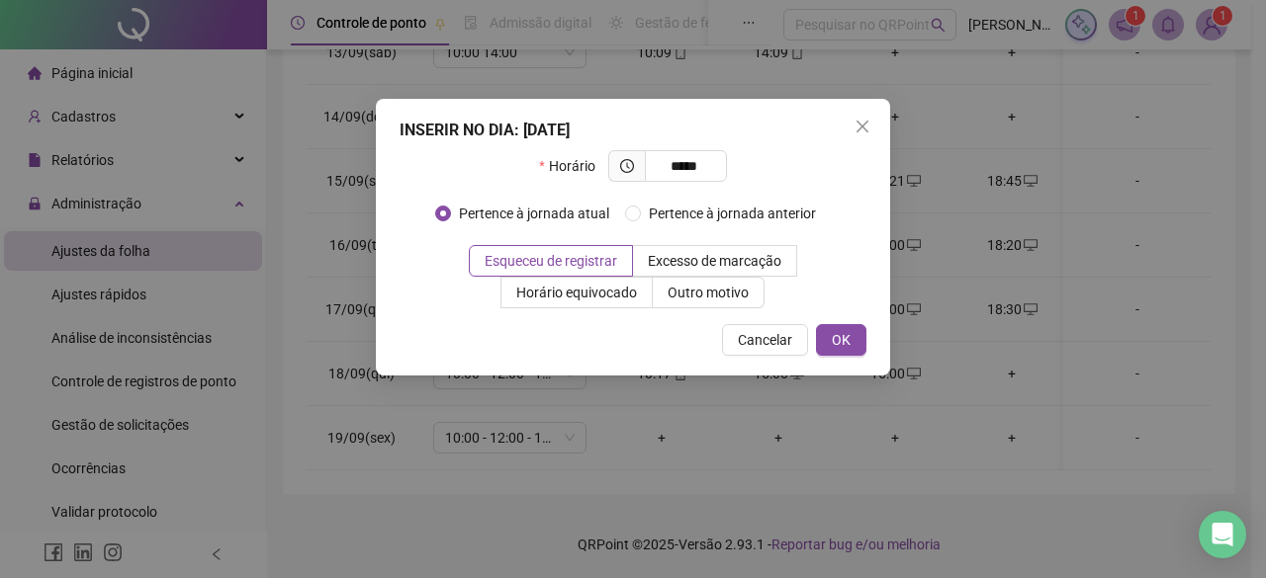
type input "*****"
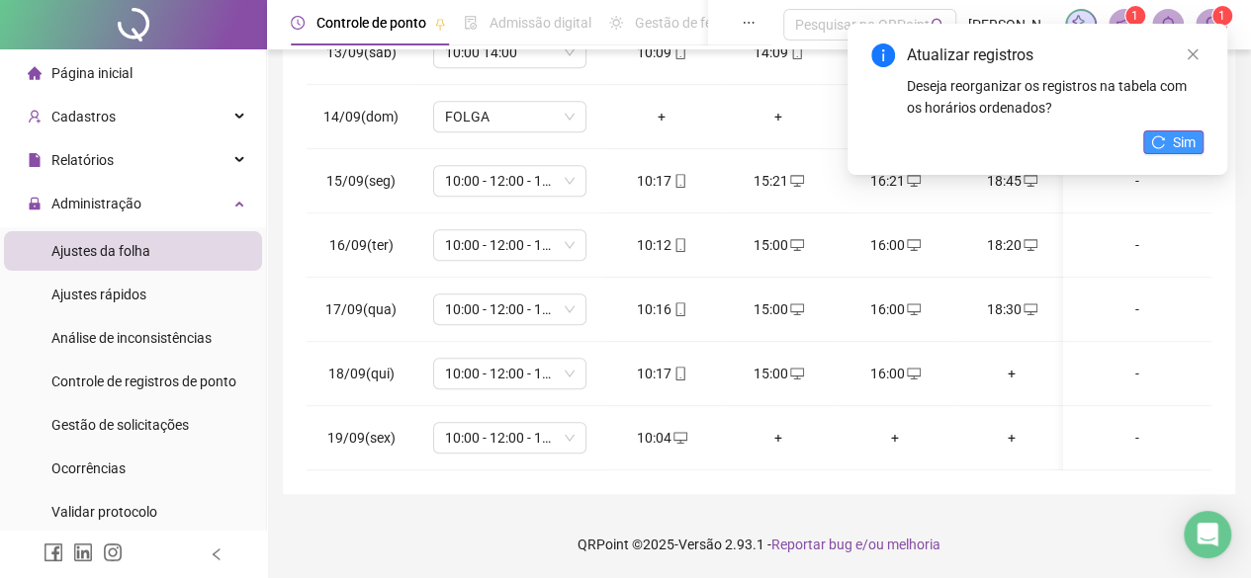
click at [1192, 143] on span "Sim" at bounding box center [1184, 143] width 23 height 22
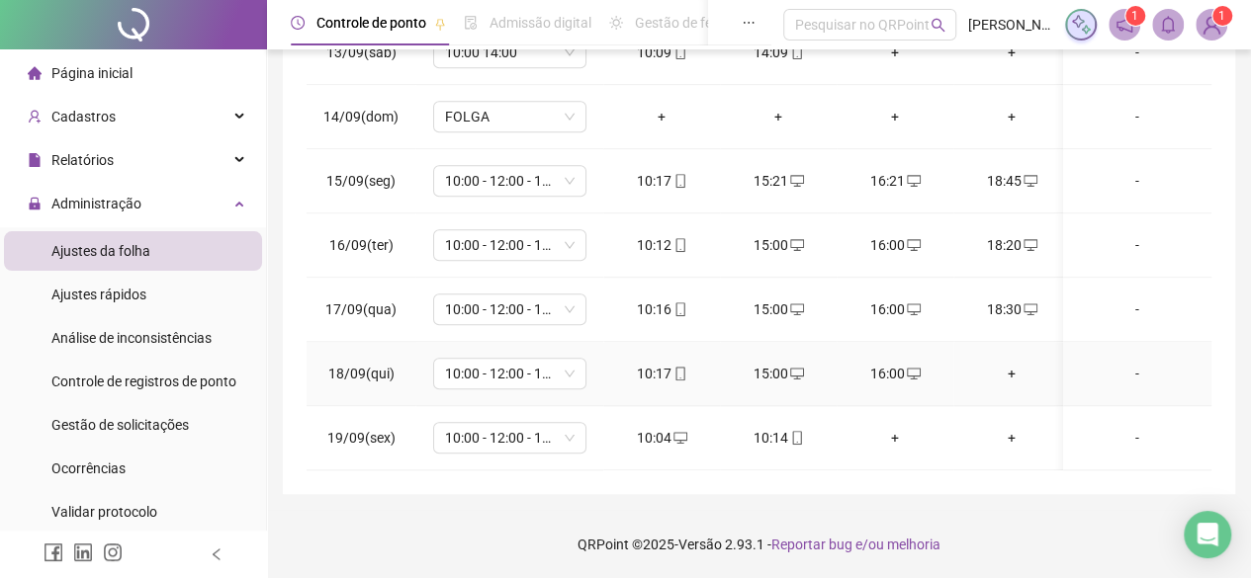
click at [1005, 363] on div "+" at bounding box center [1011, 374] width 85 height 22
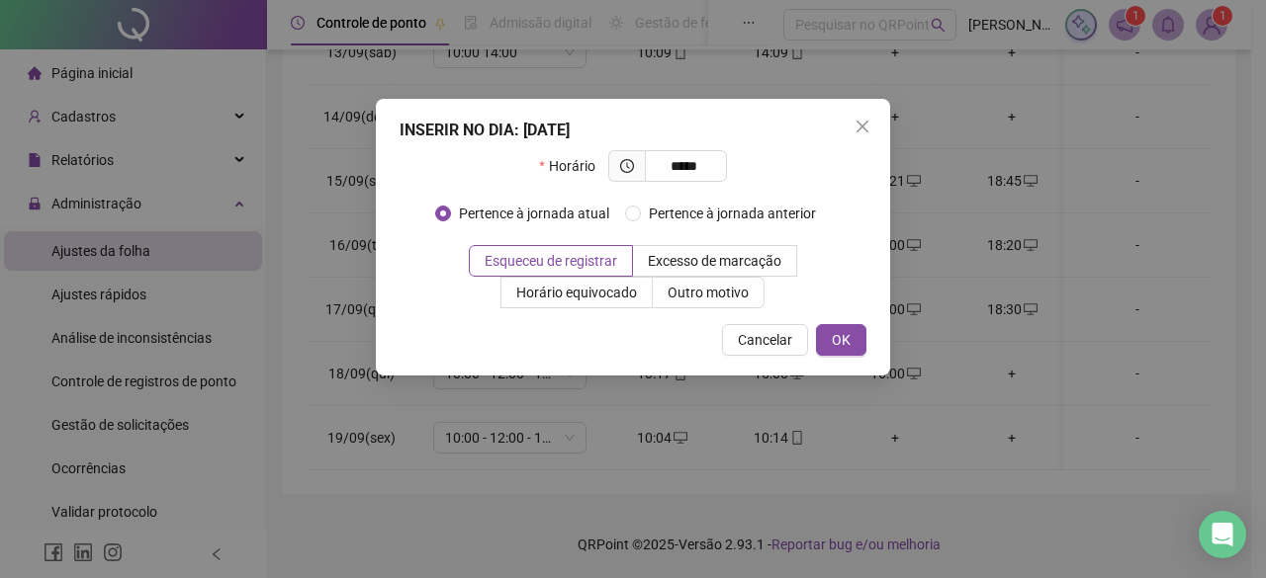
type input "*****"
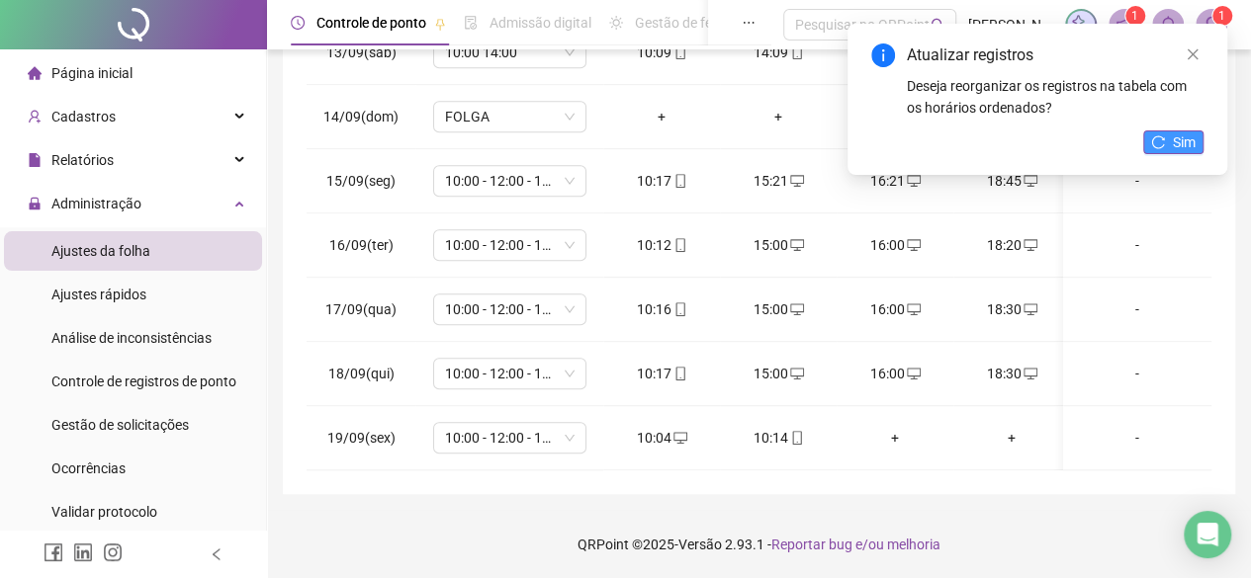
click at [1165, 143] on icon "reload" at bounding box center [1158, 142] width 14 height 14
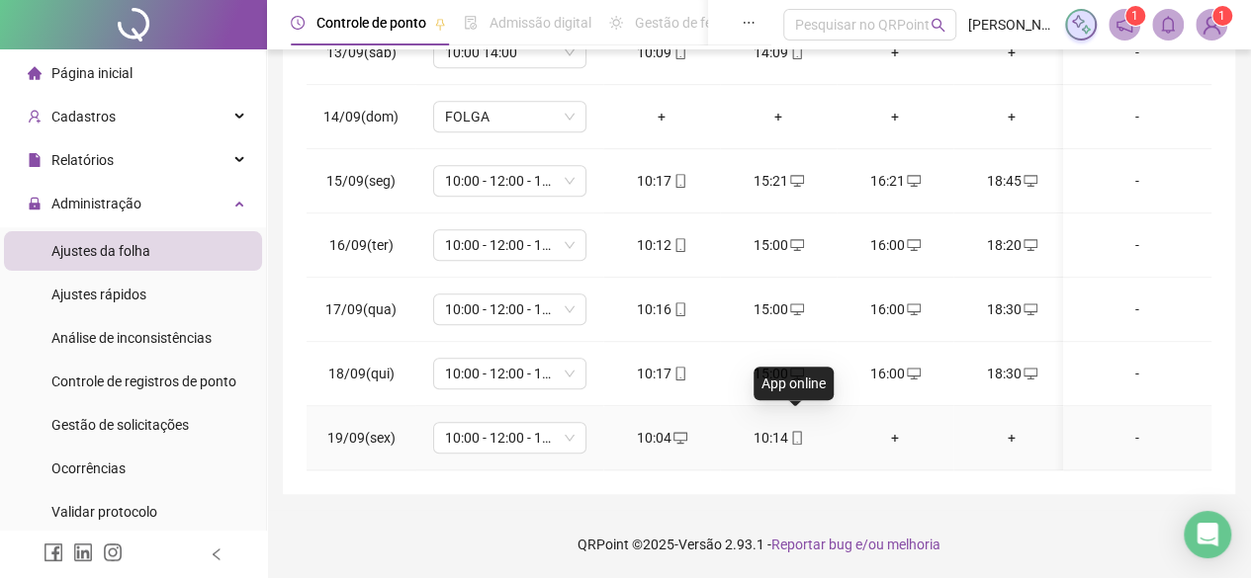
click at [792, 431] on icon "mobile" at bounding box center [796, 438] width 9 height 14
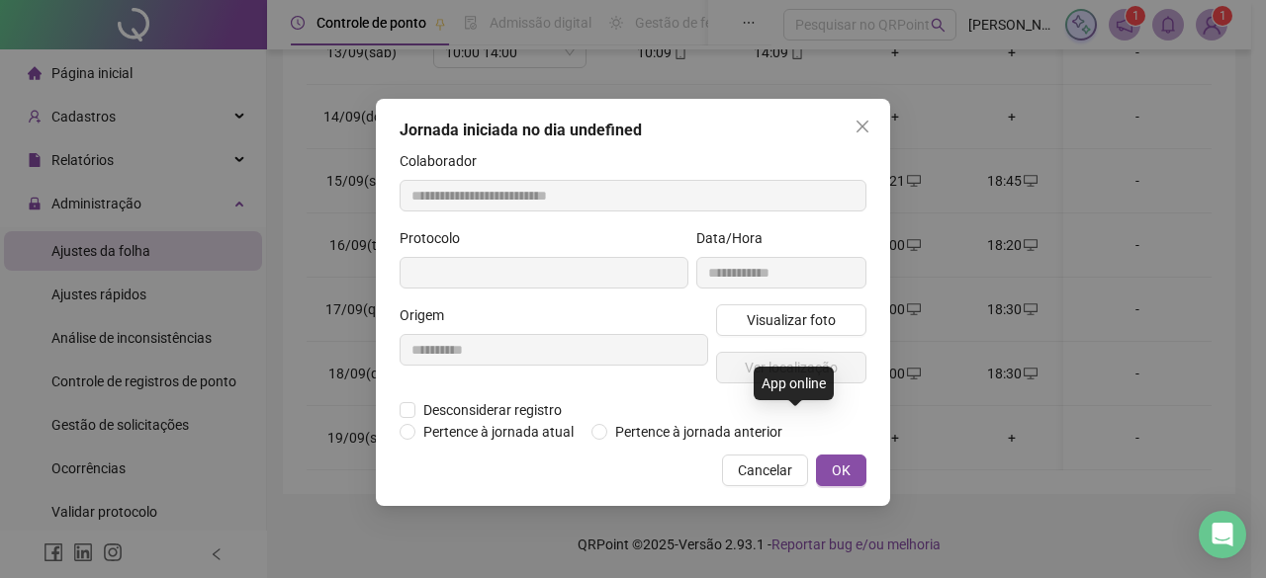
type input "**********"
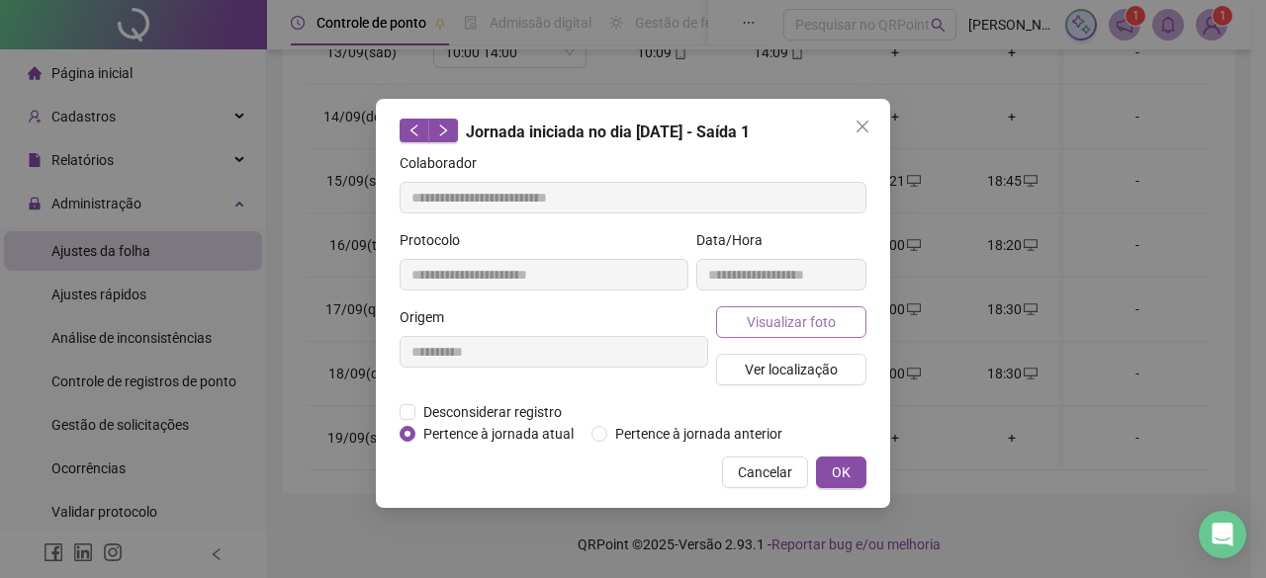
click at [789, 328] on span "Visualizar foto" at bounding box center [790, 322] width 89 height 22
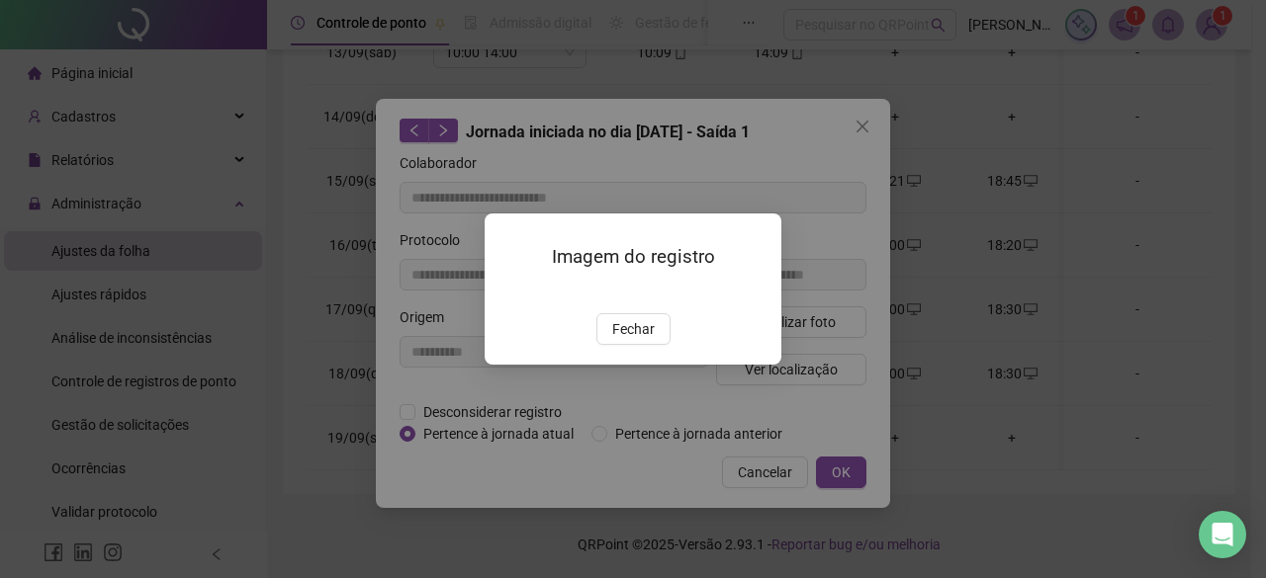
click at [646, 340] on span "Fechar" at bounding box center [633, 329] width 43 height 22
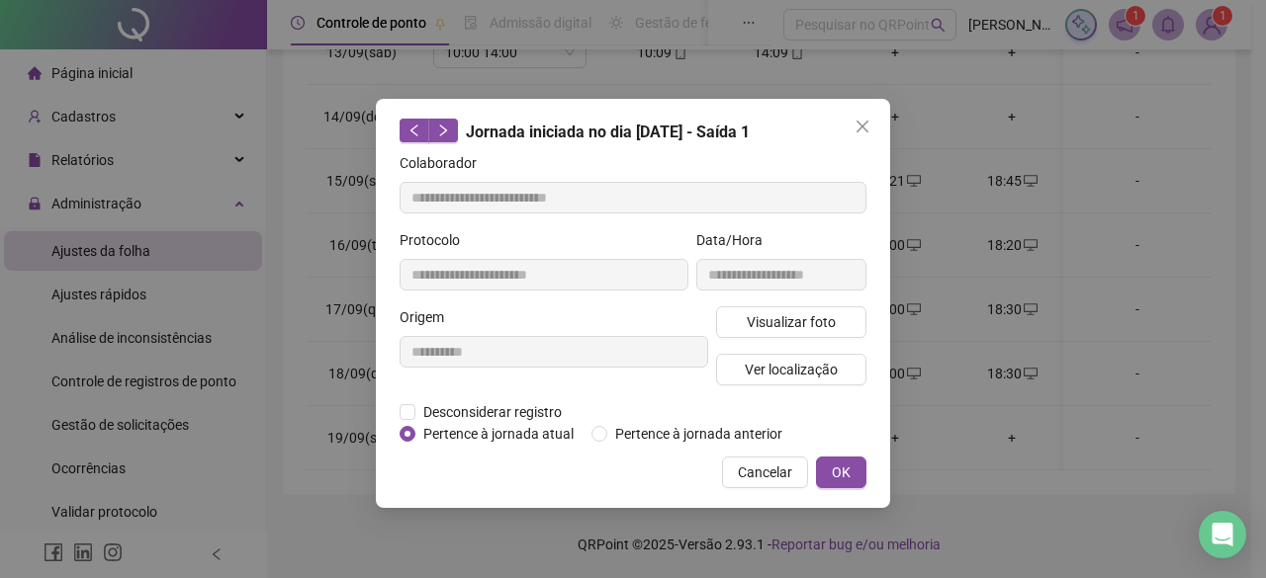
click at [763, 471] on span "Cancelar" at bounding box center [765, 473] width 54 height 22
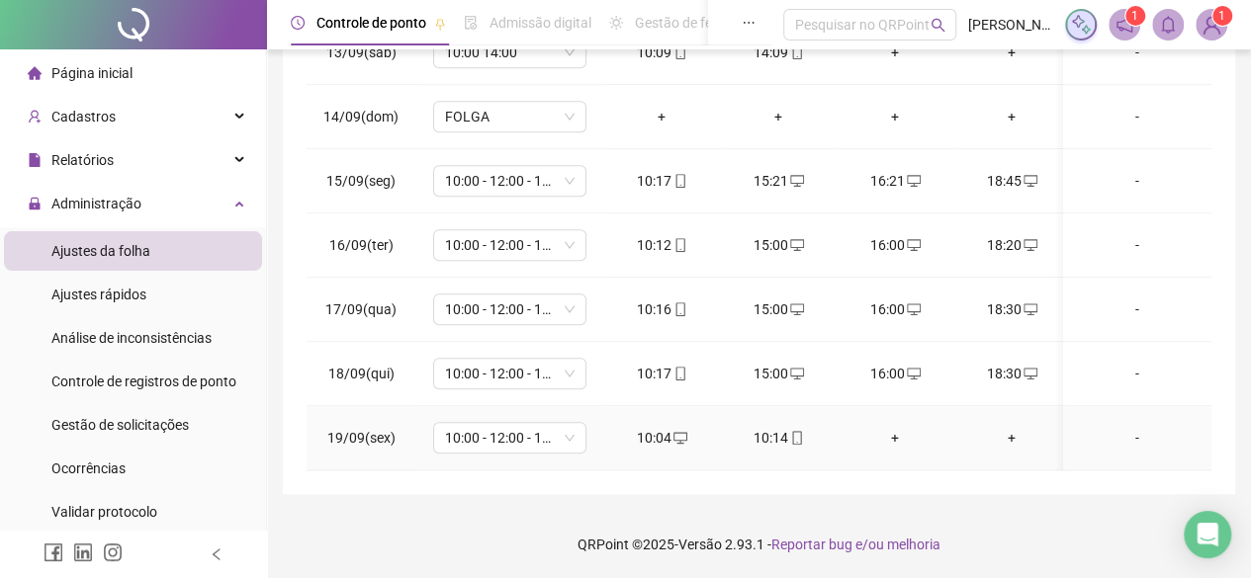
click at [657, 427] on div "10:04" at bounding box center [661, 438] width 85 height 22
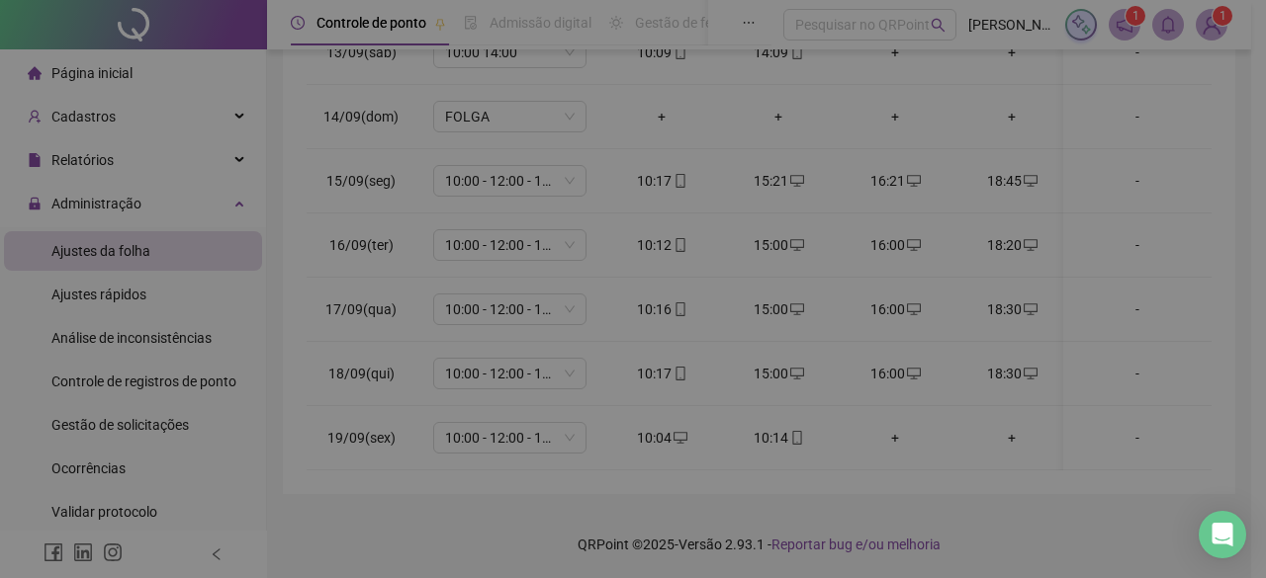
type input "**********"
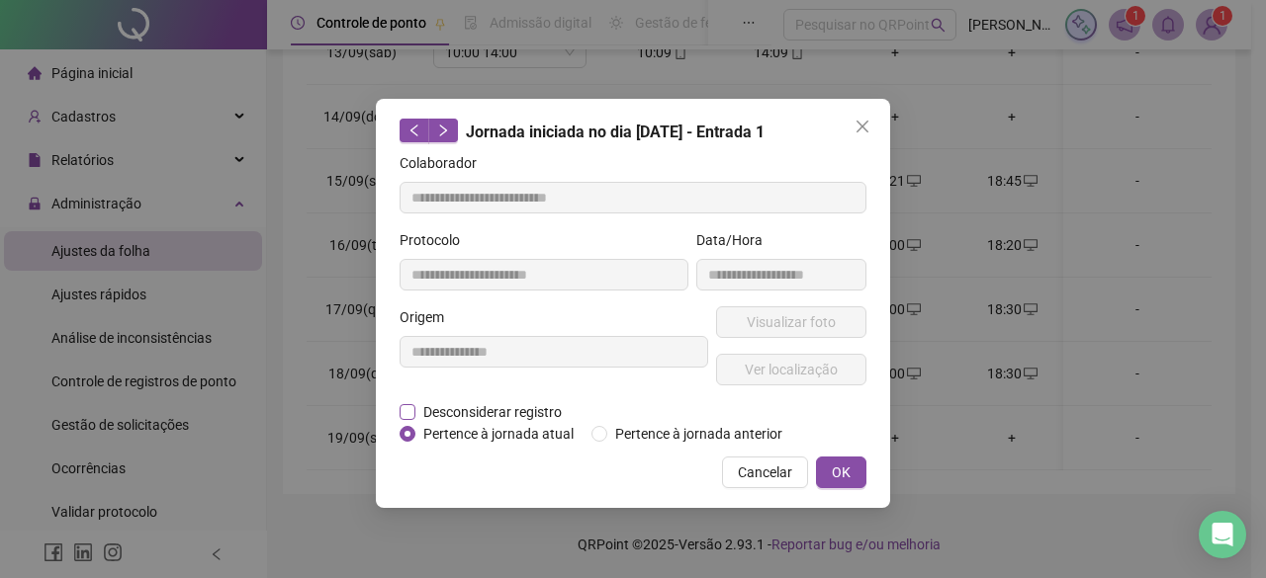
click at [529, 414] on span "Desconsiderar registro" at bounding box center [492, 412] width 154 height 22
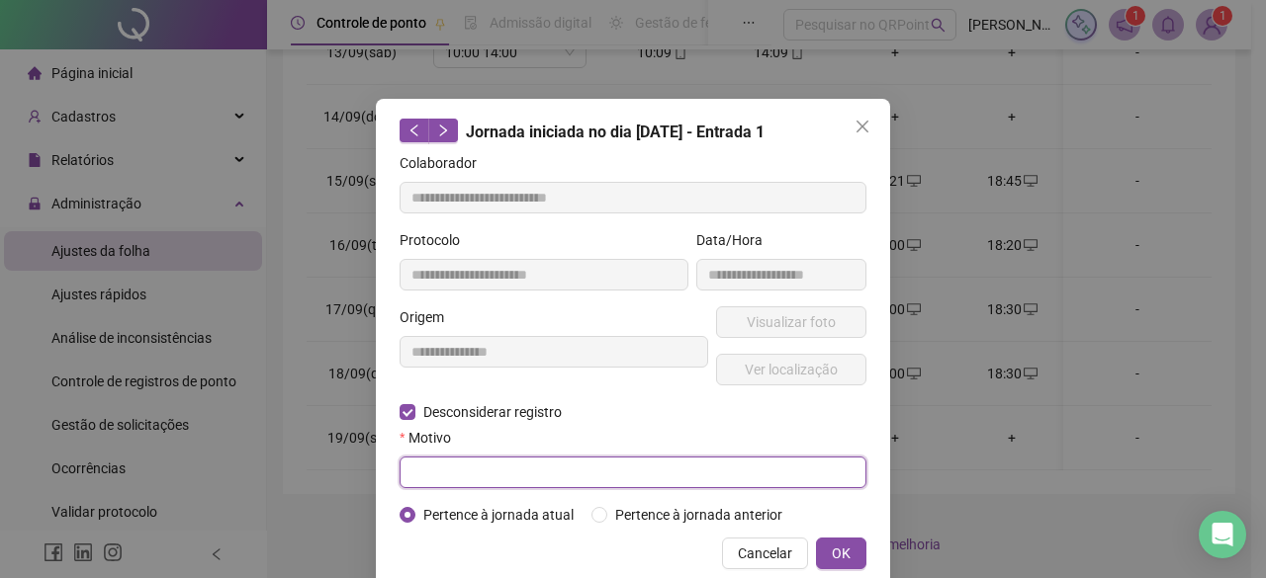
click at [726, 483] on input "text" at bounding box center [632, 473] width 467 height 32
type input "****"
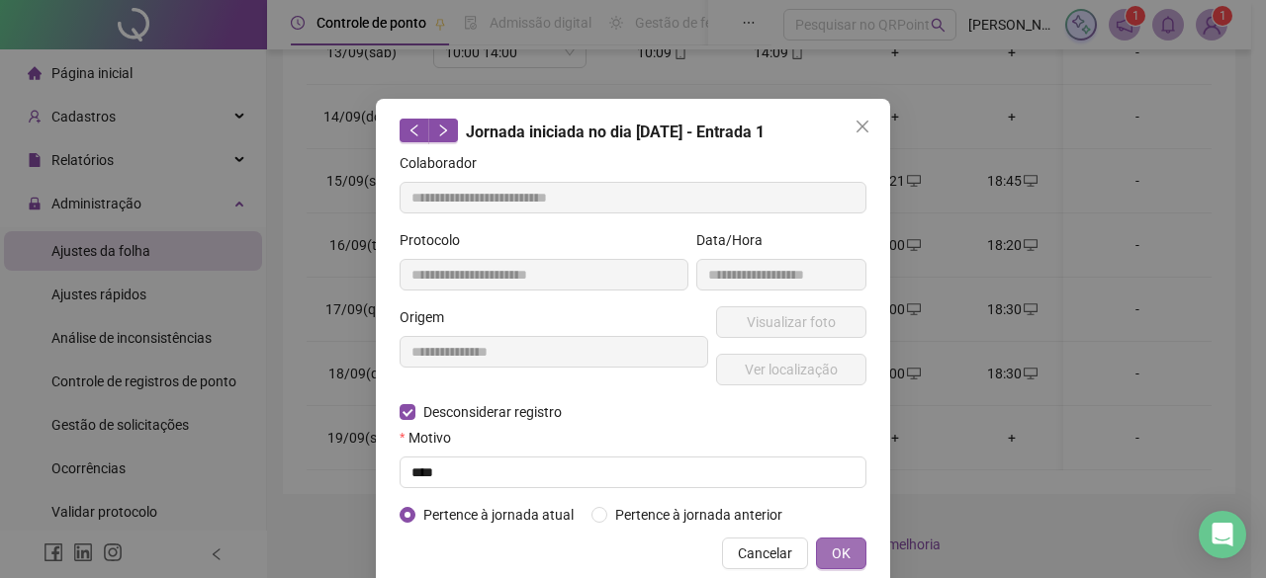
click at [833, 547] on span "OK" at bounding box center [841, 554] width 19 height 22
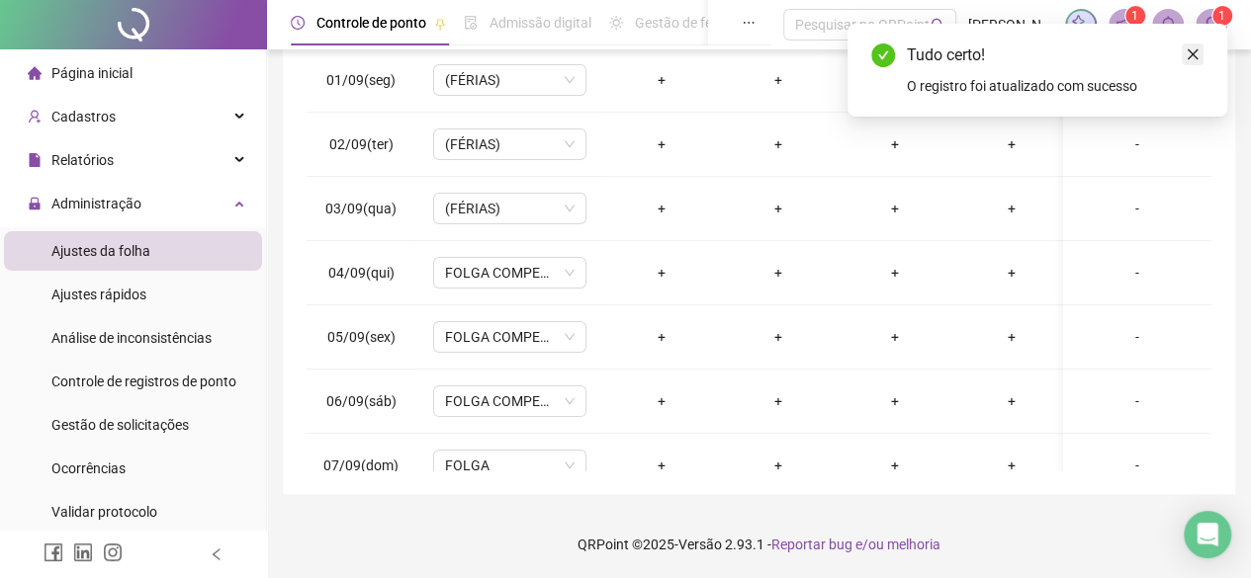
click at [1186, 51] on icon "close" at bounding box center [1192, 54] width 14 height 14
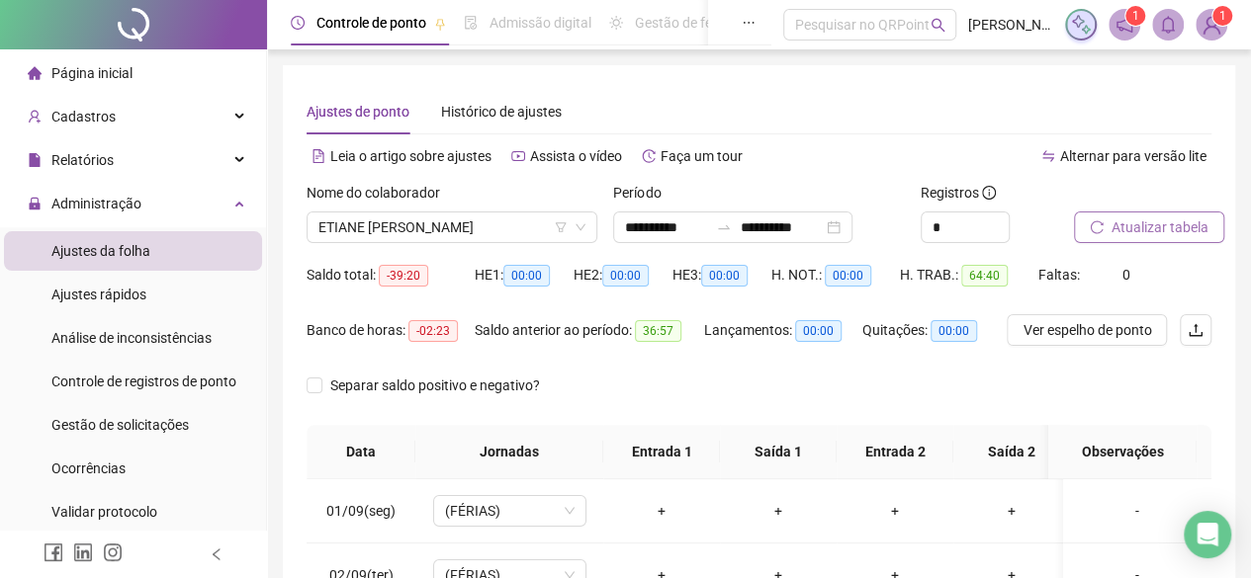
click at [1135, 219] on span "Atualizar tabela" at bounding box center [1159, 228] width 97 height 22
click at [71, 68] on span "Página inicial" at bounding box center [91, 73] width 81 height 16
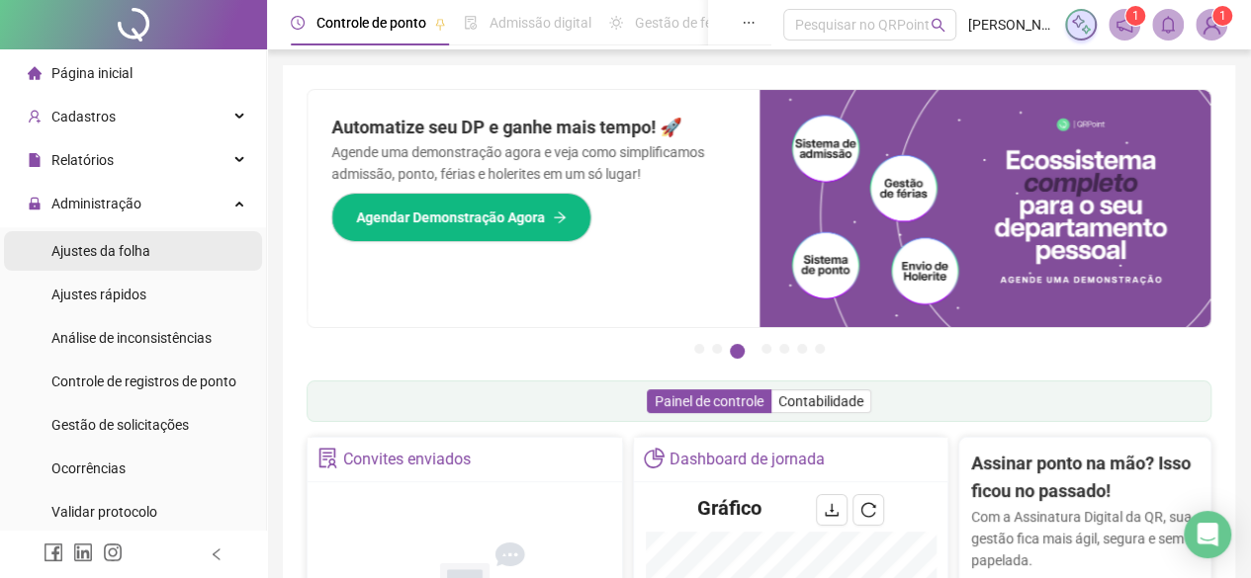
click at [170, 260] on li "Ajustes da folha" at bounding box center [133, 251] width 258 height 40
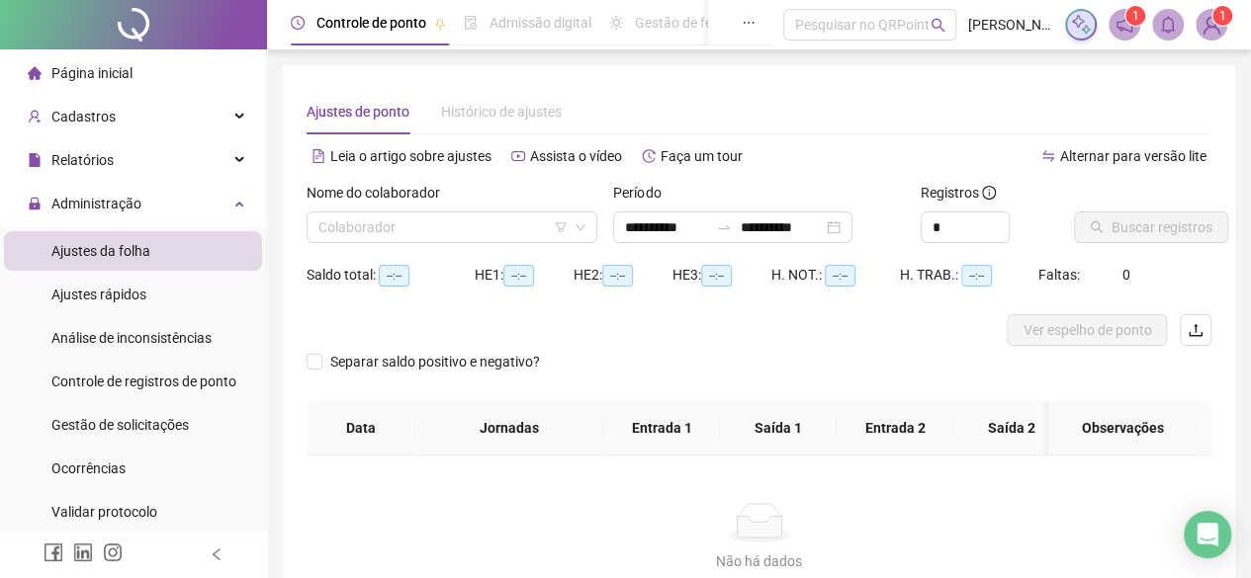
type input "**********"
click at [420, 230] on input "search" at bounding box center [442, 228] width 249 height 30
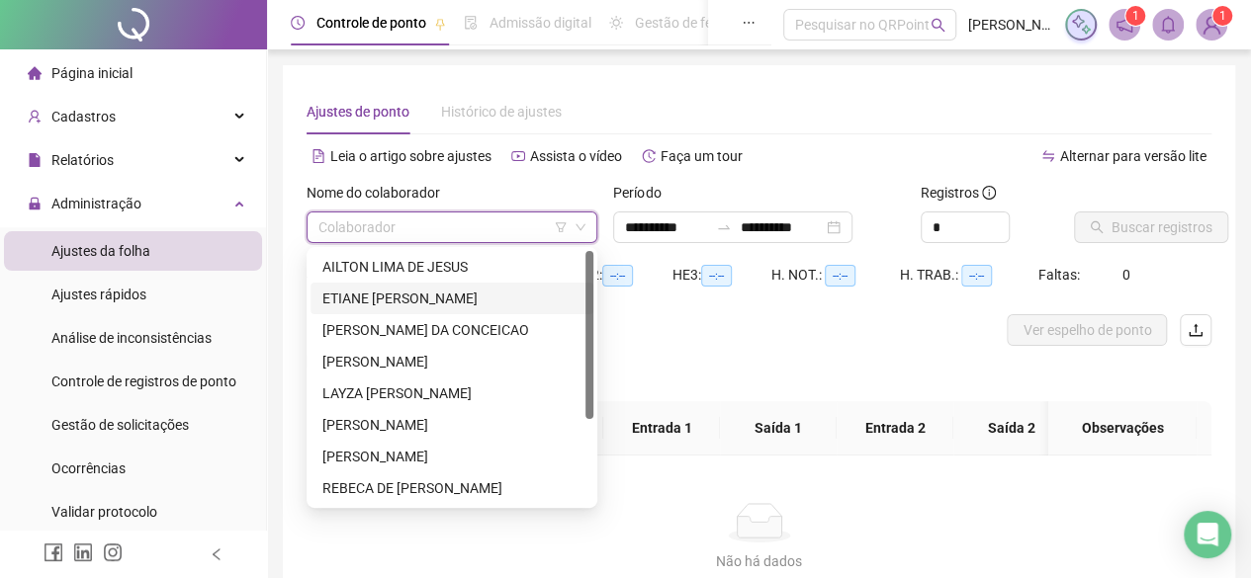
click at [425, 295] on div "ETIANE [PERSON_NAME]" at bounding box center [451, 299] width 259 height 22
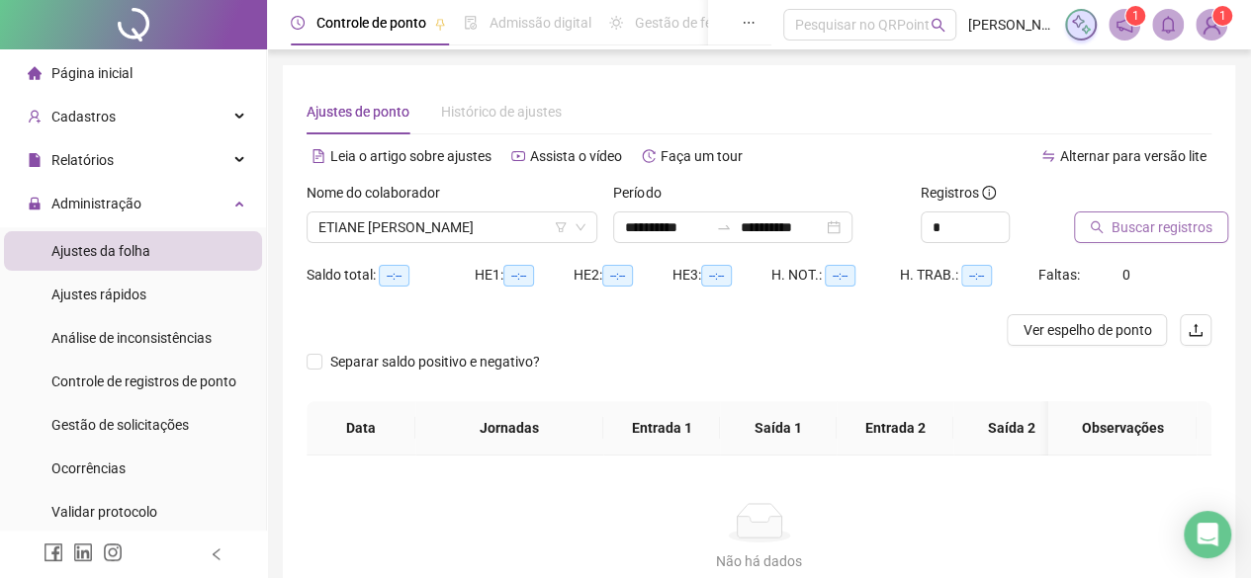
click at [1184, 224] on span "Buscar registros" at bounding box center [1161, 228] width 101 height 22
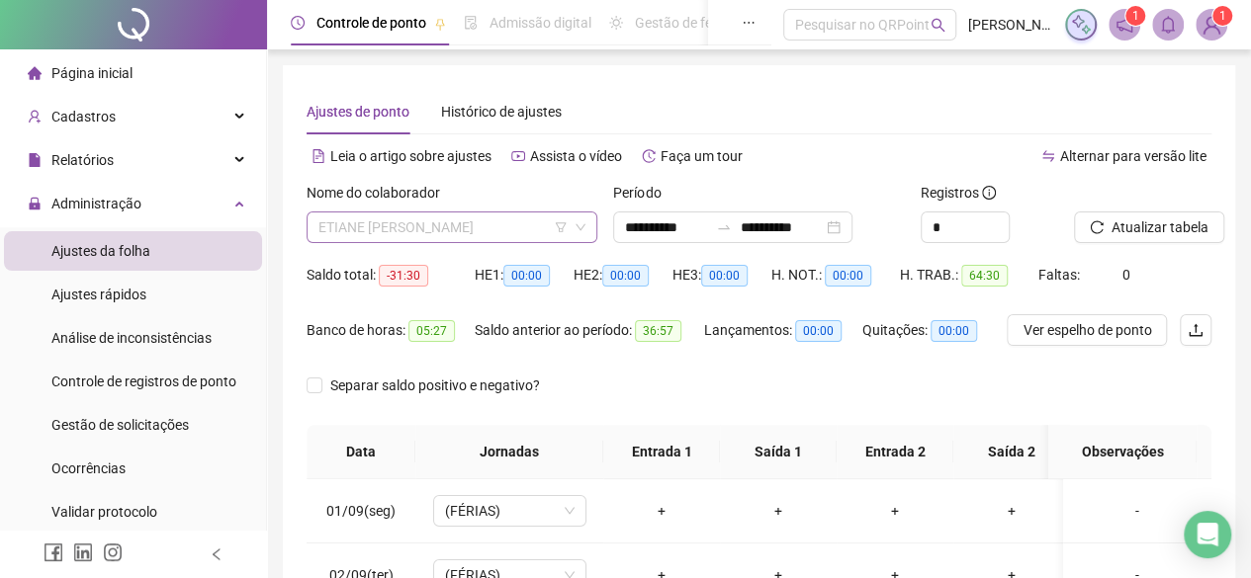
click at [507, 220] on span "ETIANE [PERSON_NAME]" at bounding box center [451, 228] width 267 height 30
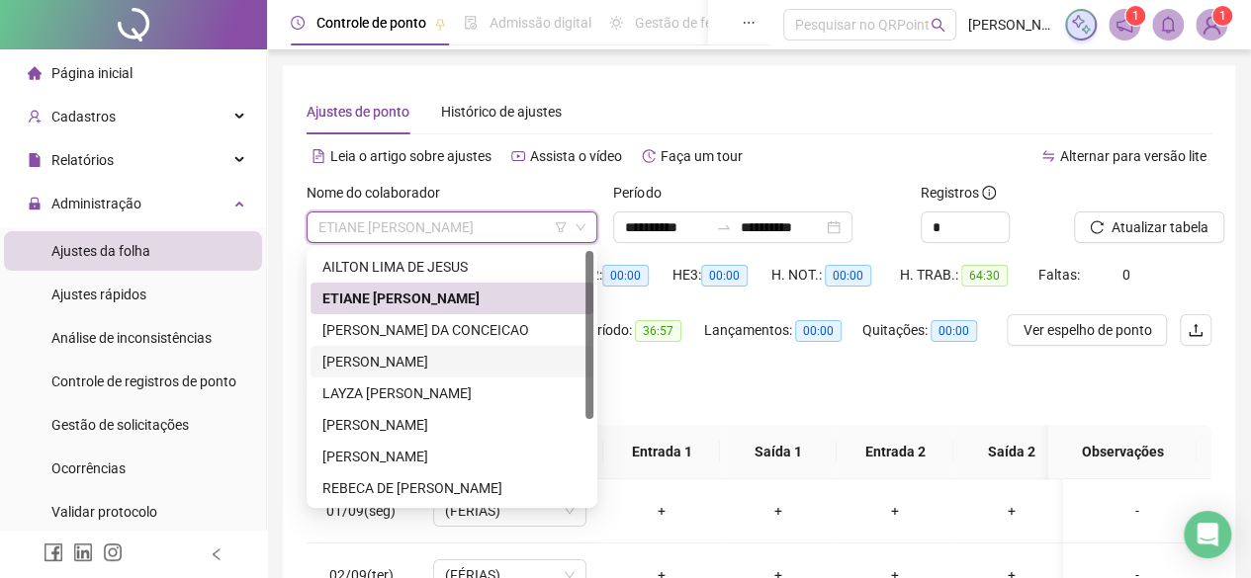
click at [468, 359] on div "[PERSON_NAME]" at bounding box center [451, 362] width 259 height 22
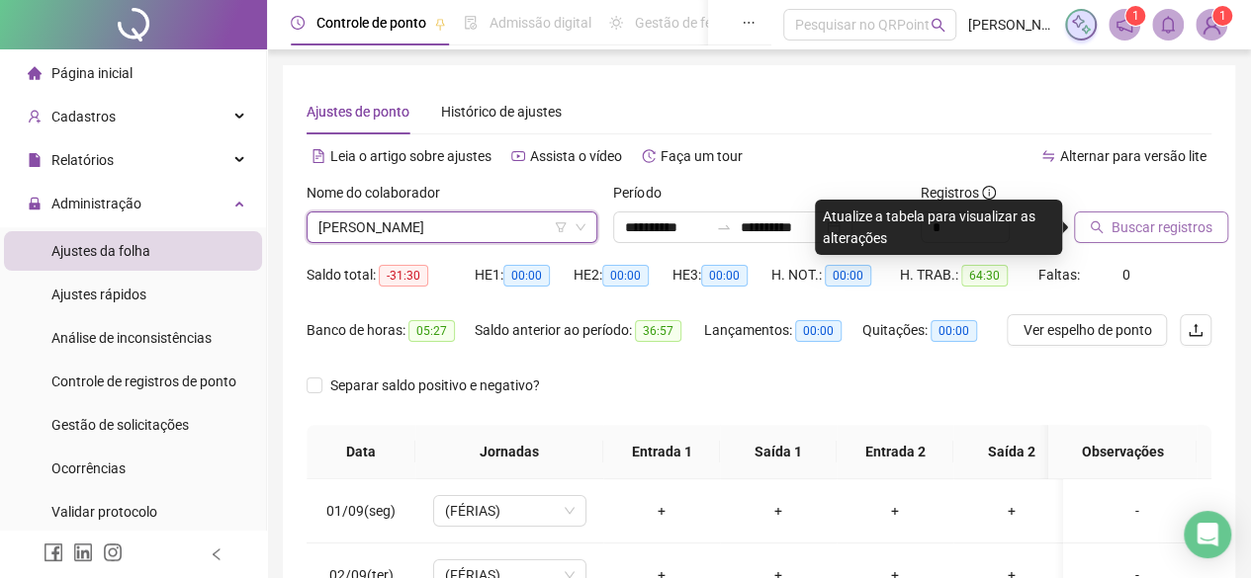
click at [1113, 235] on span "Buscar registros" at bounding box center [1161, 228] width 101 height 22
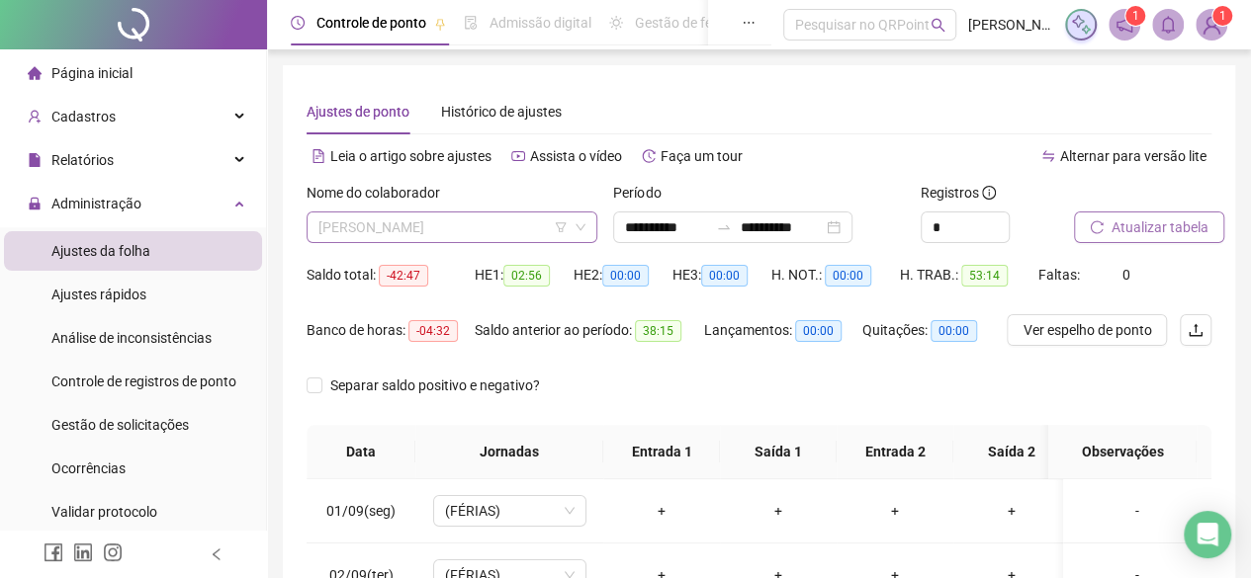
click at [463, 232] on span "[PERSON_NAME]" at bounding box center [451, 228] width 267 height 30
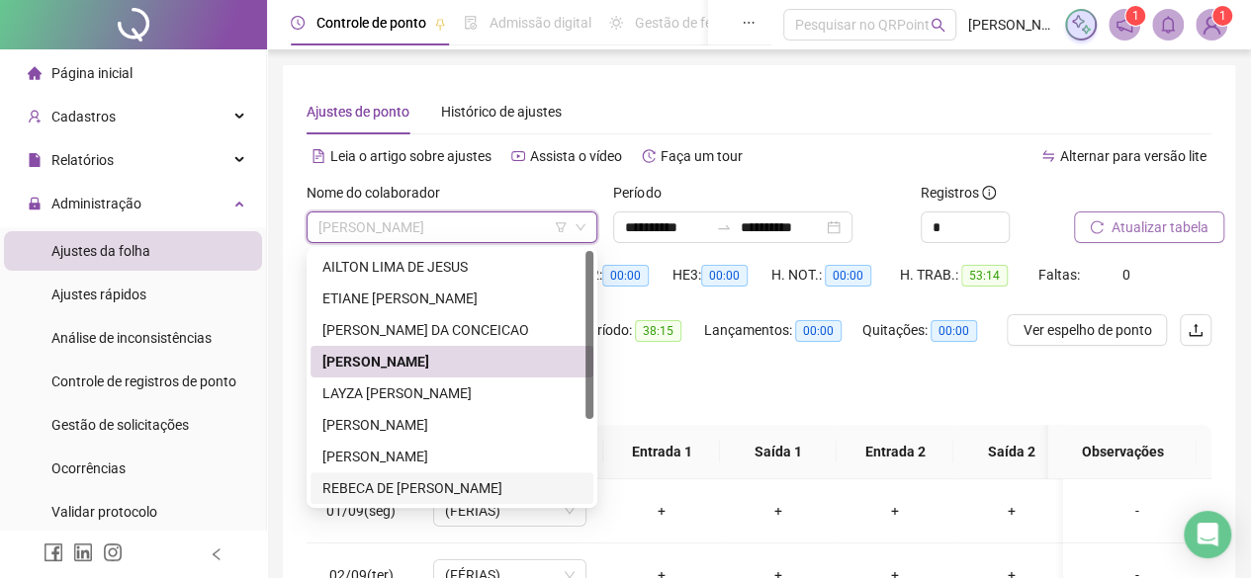
click at [434, 485] on div "REBECA DE [PERSON_NAME]" at bounding box center [451, 489] width 259 height 22
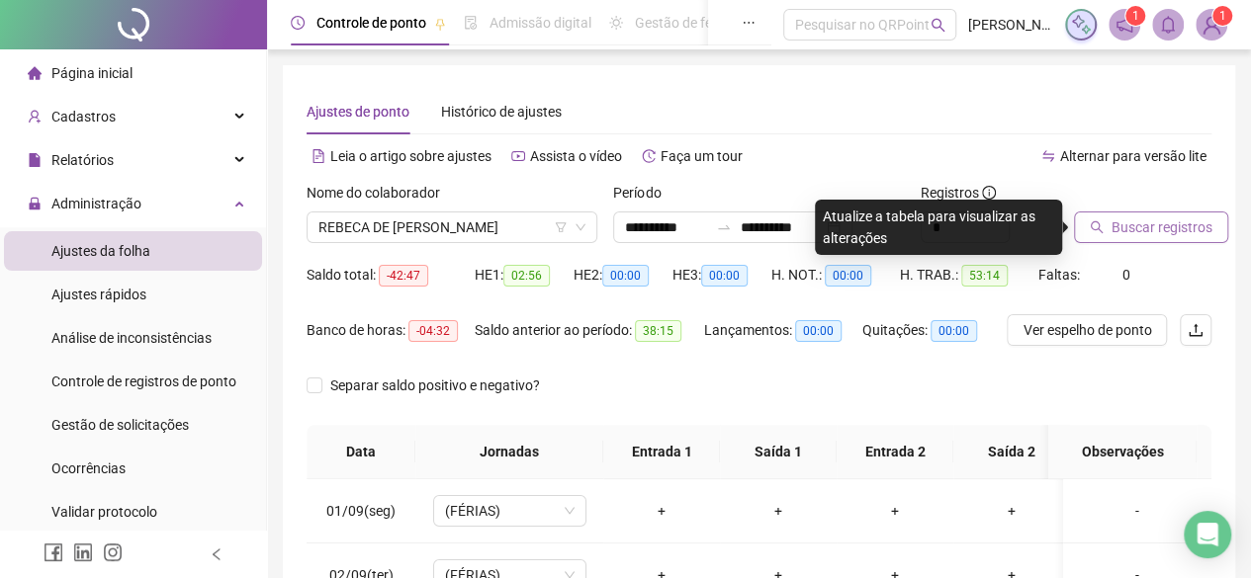
click at [1188, 230] on span "Buscar registros" at bounding box center [1161, 228] width 101 height 22
